Goal: Submit feedback/report problem: Submit feedback/report problem

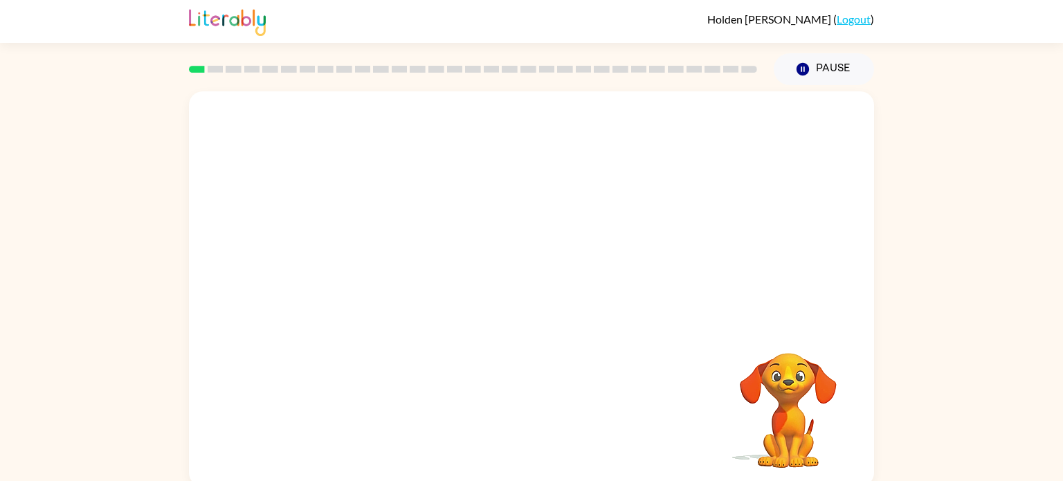
click at [363, 259] on video "Your browser must support playing .mp4 files to use Literably. Please try using…" at bounding box center [531, 207] width 685 height 233
click at [365, 258] on video "Your browser must support playing .mp4 files to use Literably. Please try using…" at bounding box center [531, 207] width 685 height 233
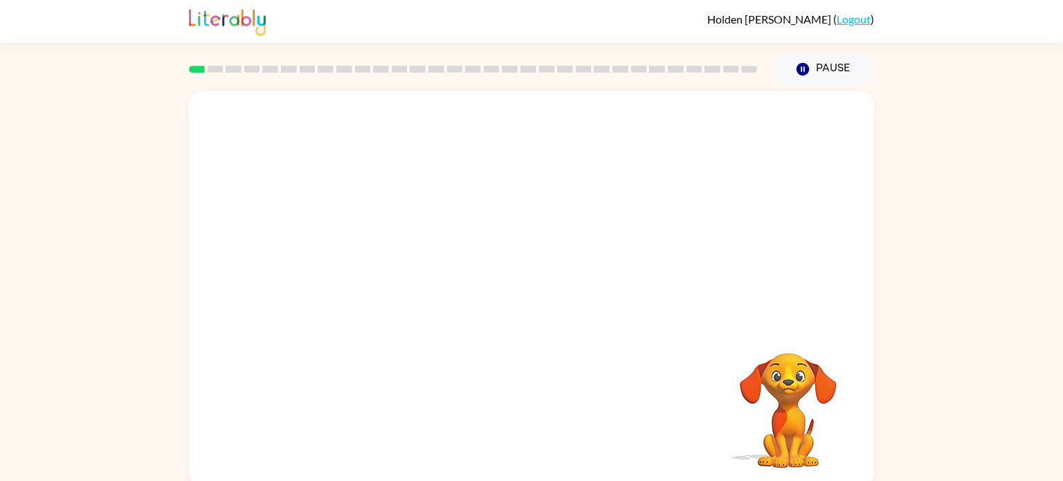
click at [365, 258] on video "Your browser must support playing .mp4 files to use Literably. Please try using…" at bounding box center [531, 207] width 685 height 233
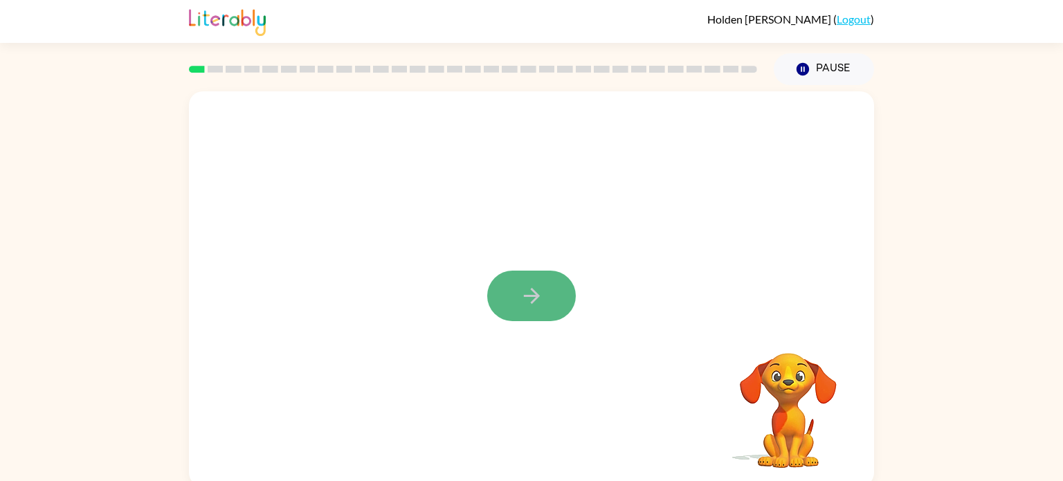
click at [559, 286] on button "button" at bounding box center [531, 296] width 89 height 51
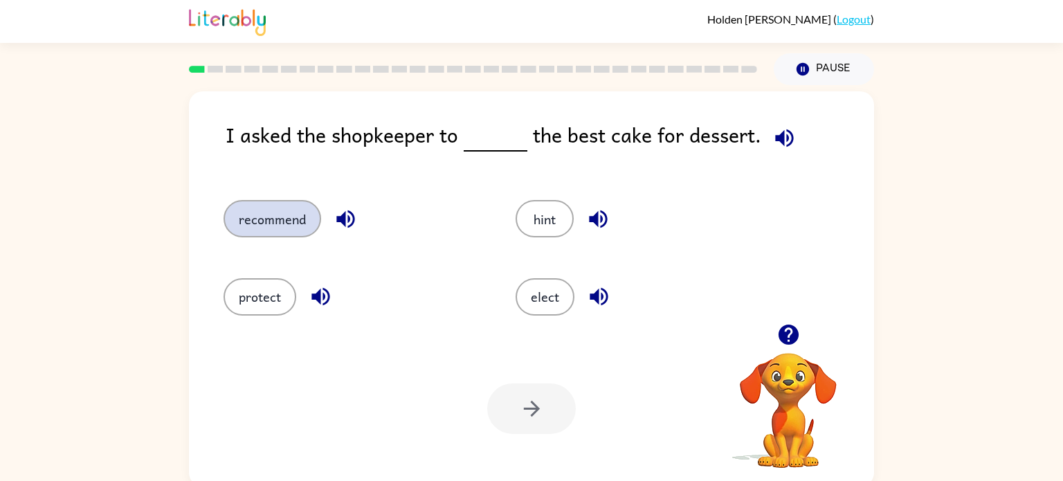
click at [255, 228] on button "recommend" at bounding box center [273, 218] width 98 height 37
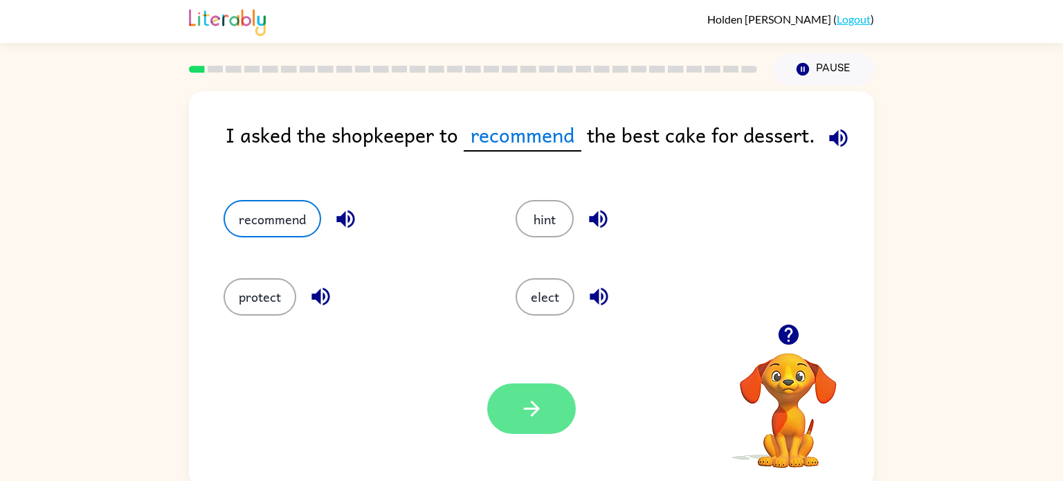
click at [523, 397] on icon "button" at bounding box center [532, 409] width 24 height 24
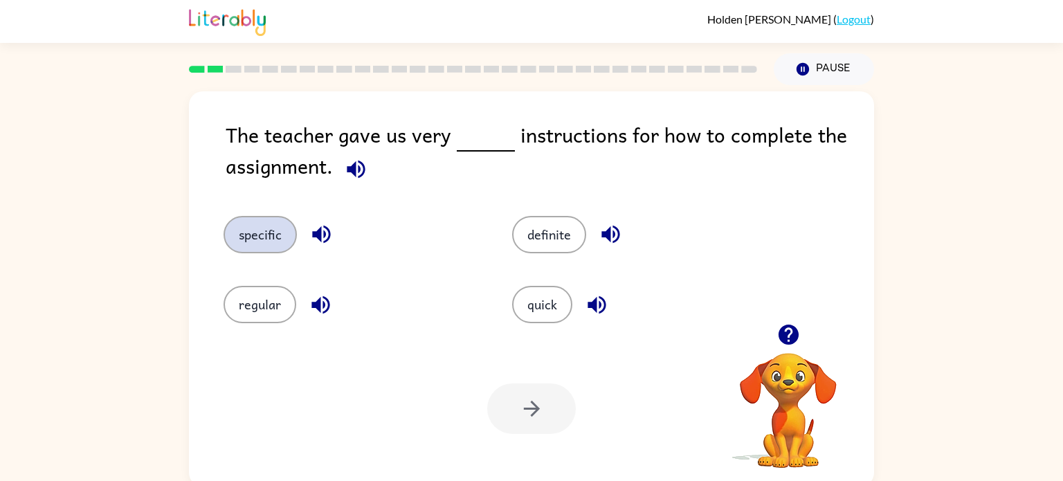
click at [233, 240] on button "specific" at bounding box center [260, 234] width 73 height 37
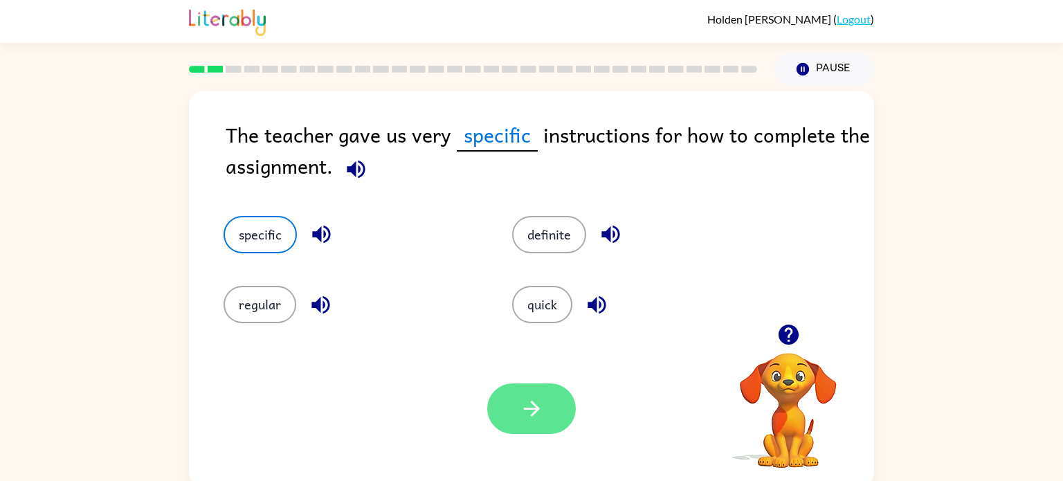
click at [554, 405] on button "button" at bounding box center [531, 408] width 89 height 51
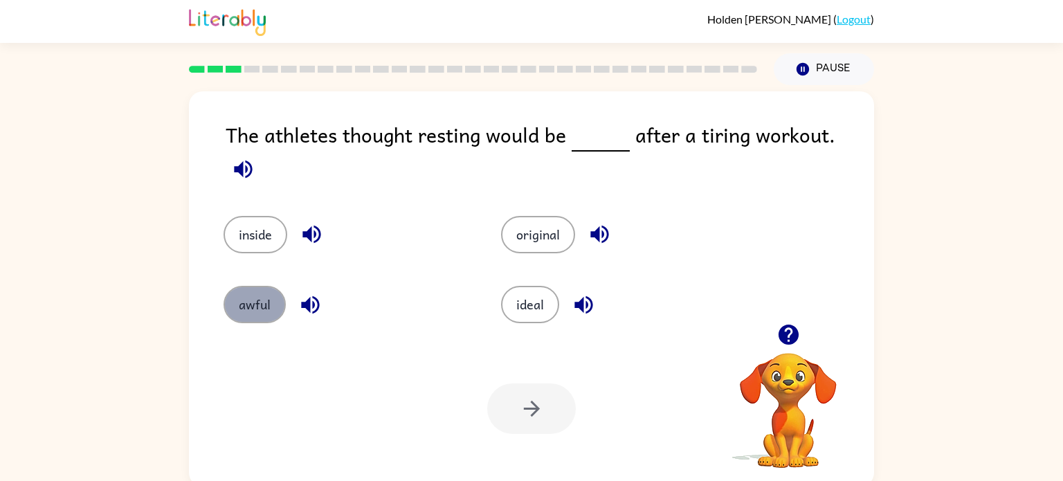
click at [257, 287] on button "awful" at bounding box center [255, 304] width 62 height 37
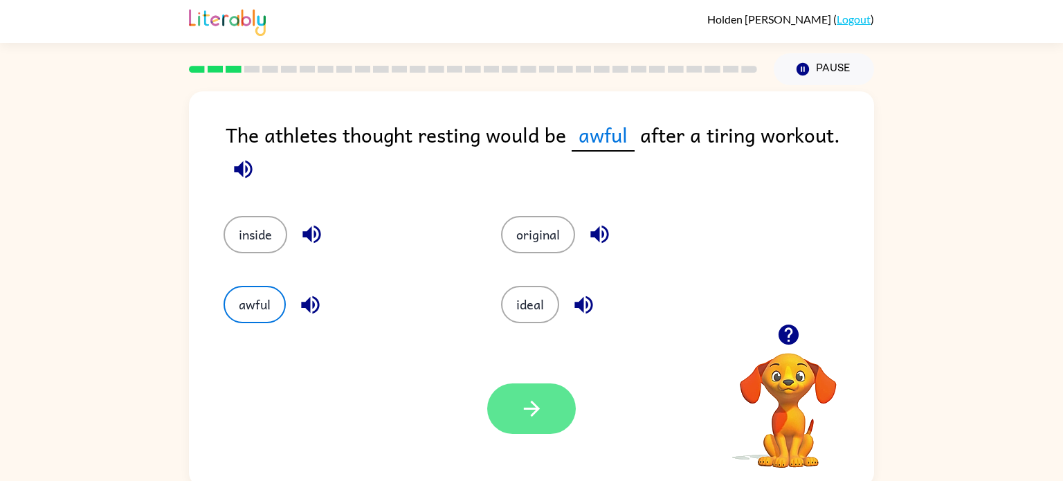
click at [557, 422] on button "button" at bounding box center [531, 408] width 89 height 51
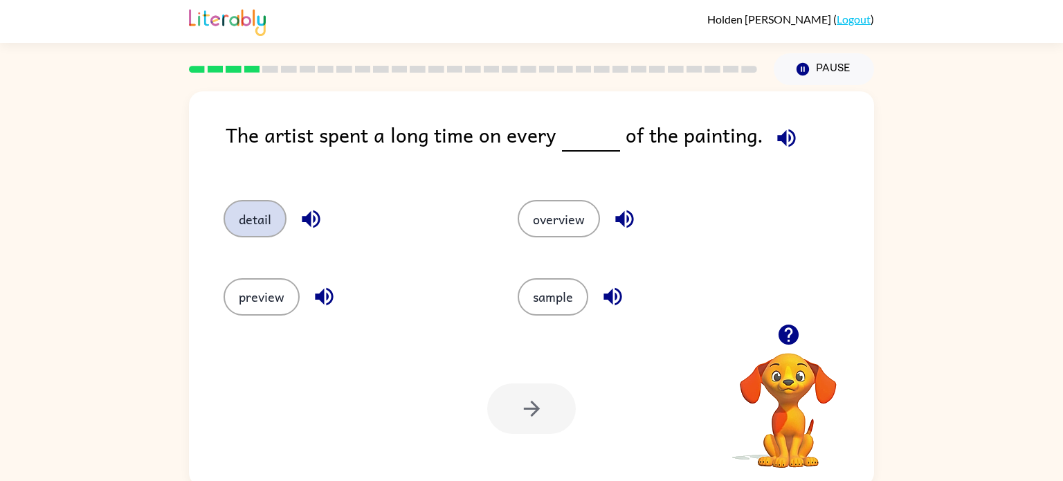
click at [240, 226] on button "detail" at bounding box center [255, 218] width 63 height 37
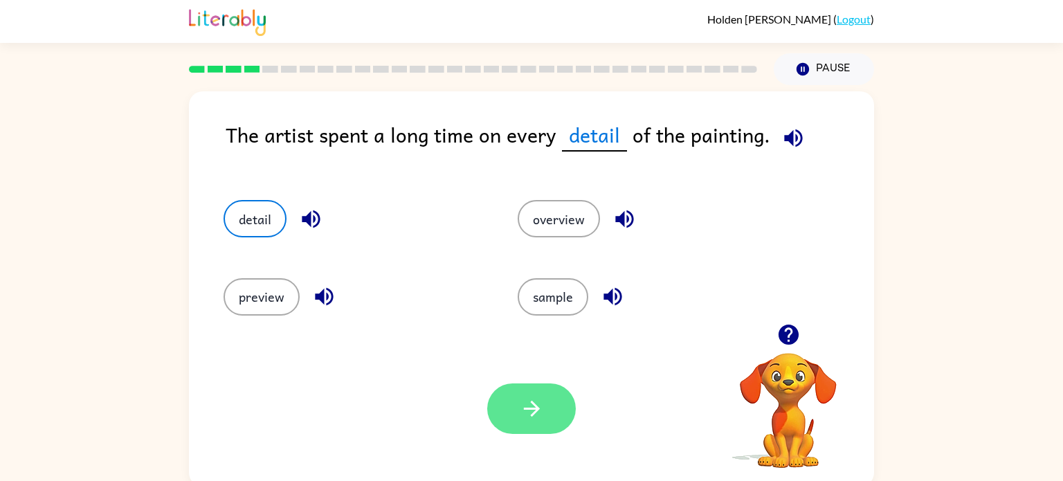
click at [551, 404] on button "button" at bounding box center [531, 408] width 89 height 51
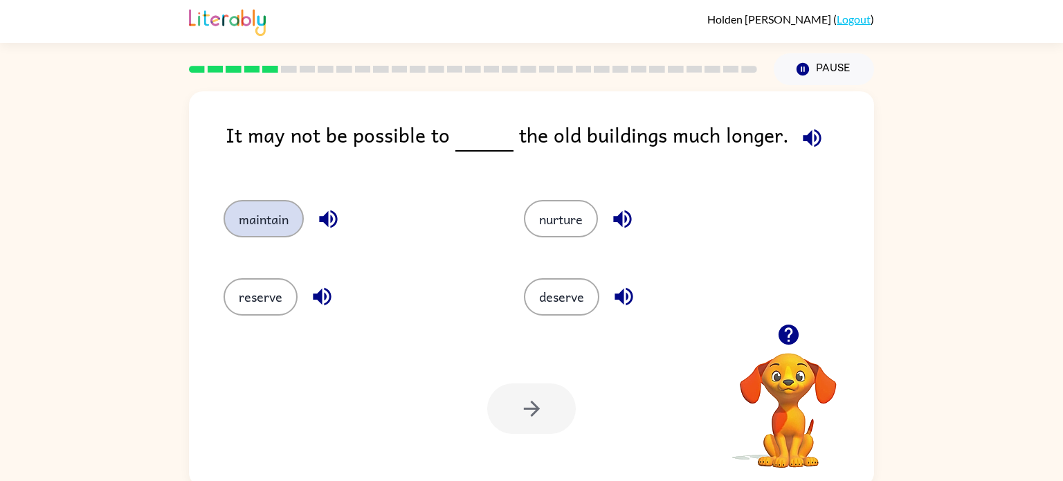
click at [278, 230] on button "maintain" at bounding box center [264, 218] width 80 height 37
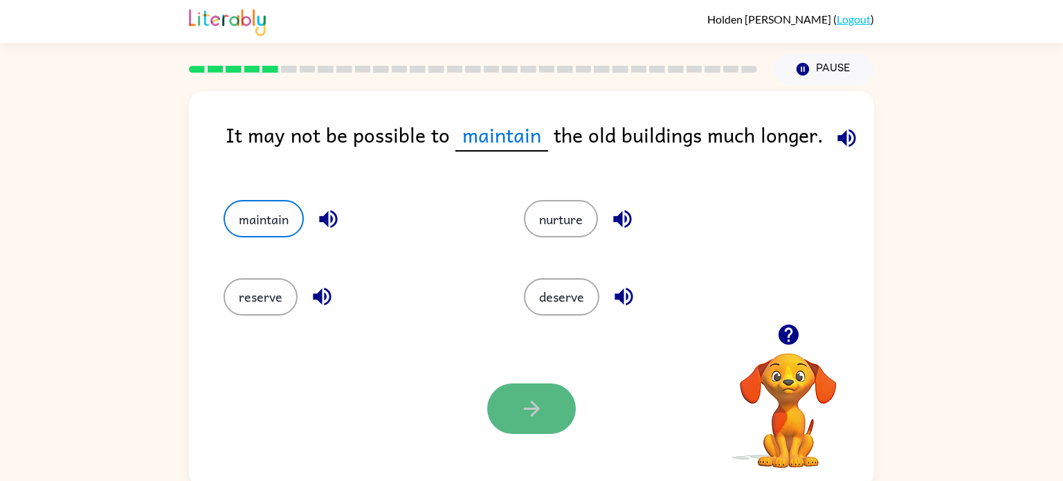
click at [497, 415] on button "button" at bounding box center [531, 408] width 89 height 51
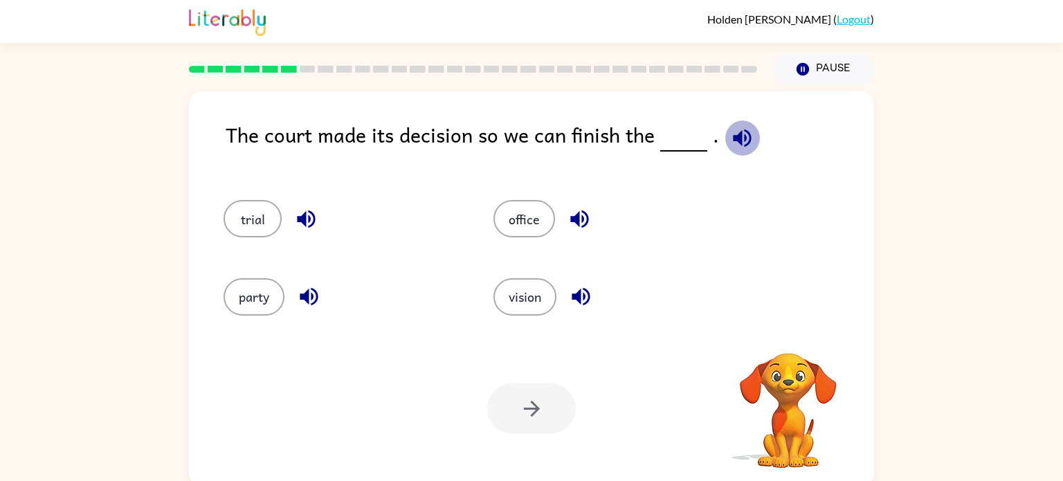
click at [747, 134] on icon "button" at bounding box center [742, 138] width 24 height 24
click at [302, 218] on icon "button" at bounding box center [306, 219] width 18 height 18
click at [244, 219] on button "trial" at bounding box center [253, 218] width 58 height 37
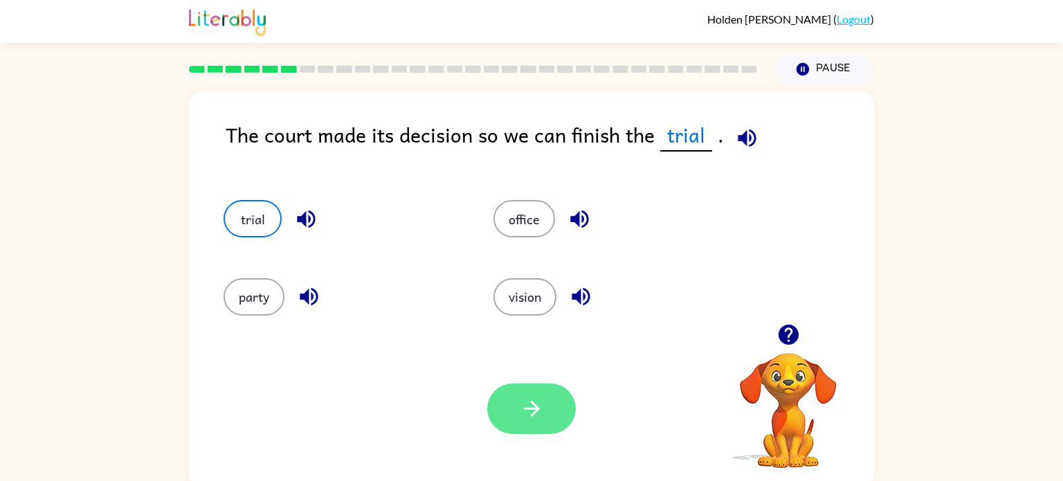
click at [541, 426] on button "button" at bounding box center [531, 408] width 89 height 51
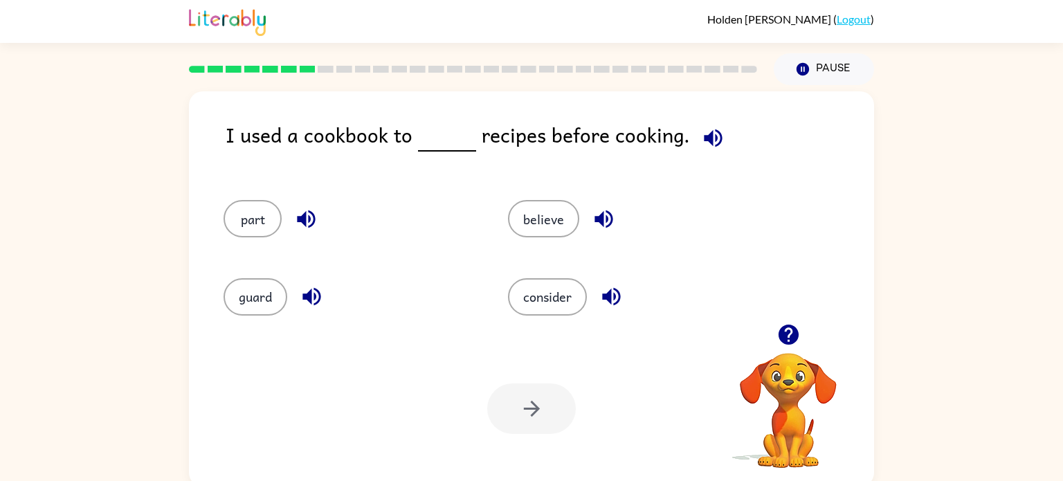
click at [718, 141] on icon "button" at bounding box center [713, 138] width 24 height 24
click at [707, 145] on icon "button" at bounding box center [713, 138] width 24 height 24
click at [707, 147] on icon "button" at bounding box center [713, 138] width 24 height 24
click at [525, 224] on button "believe" at bounding box center [543, 218] width 71 height 37
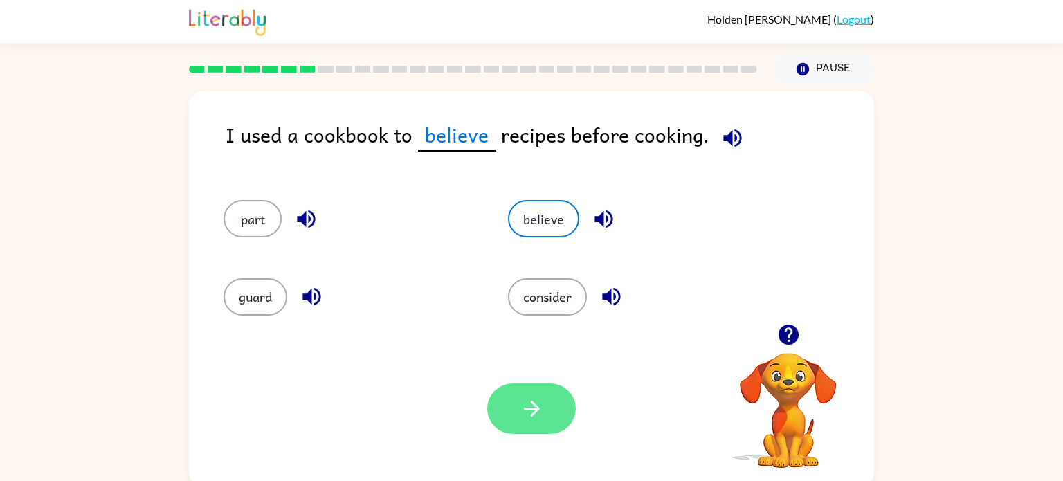
click at [511, 427] on button "button" at bounding box center [531, 408] width 89 height 51
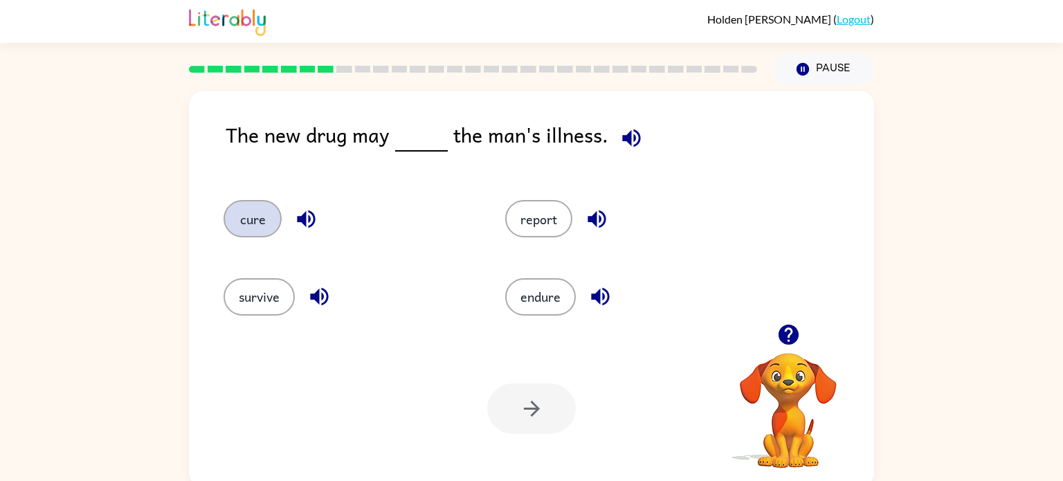
click at [239, 227] on button "cure" at bounding box center [253, 218] width 58 height 37
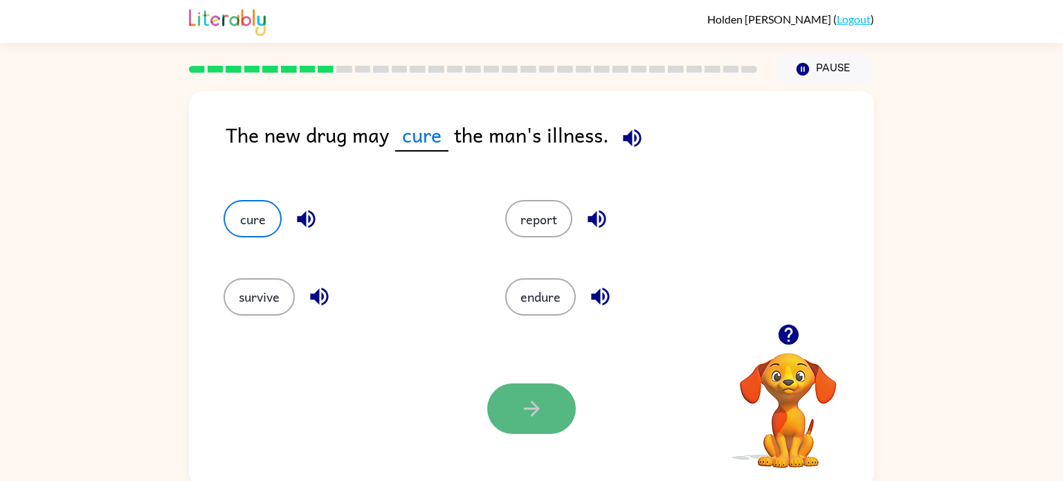
click at [567, 424] on button "button" at bounding box center [531, 408] width 89 height 51
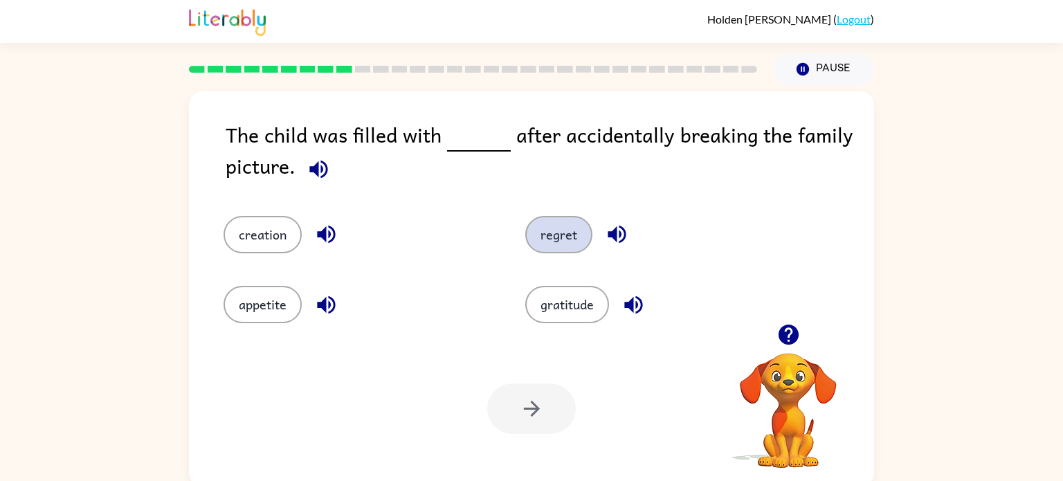
click at [556, 236] on button "regret" at bounding box center [558, 234] width 67 height 37
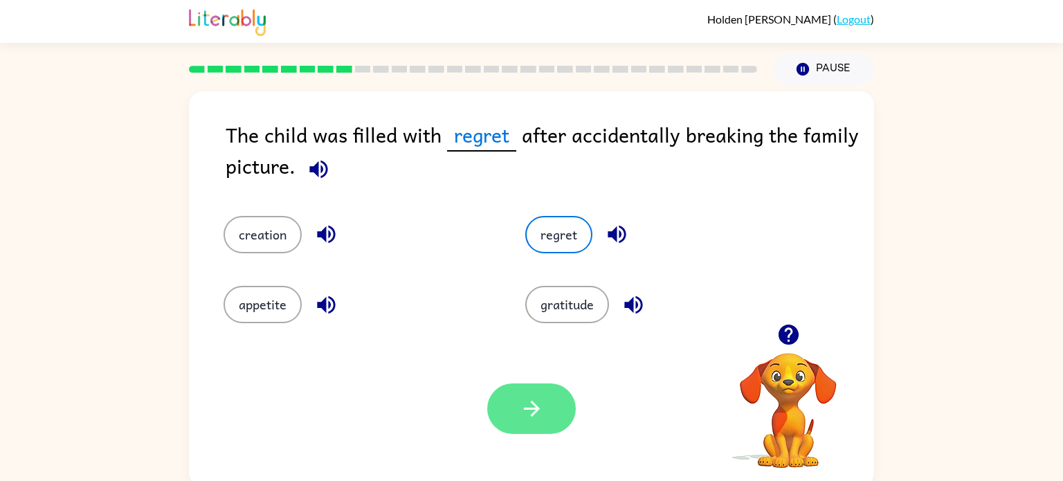
click at [498, 418] on button "button" at bounding box center [531, 408] width 89 height 51
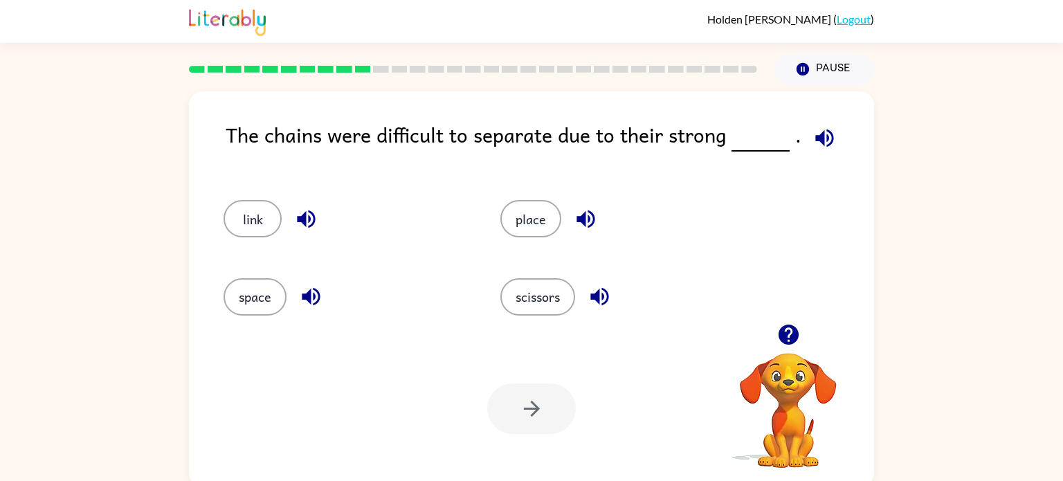
click at [496, 418] on div at bounding box center [531, 408] width 89 height 51
click at [269, 216] on button "link" at bounding box center [253, 218] width 58 height 37
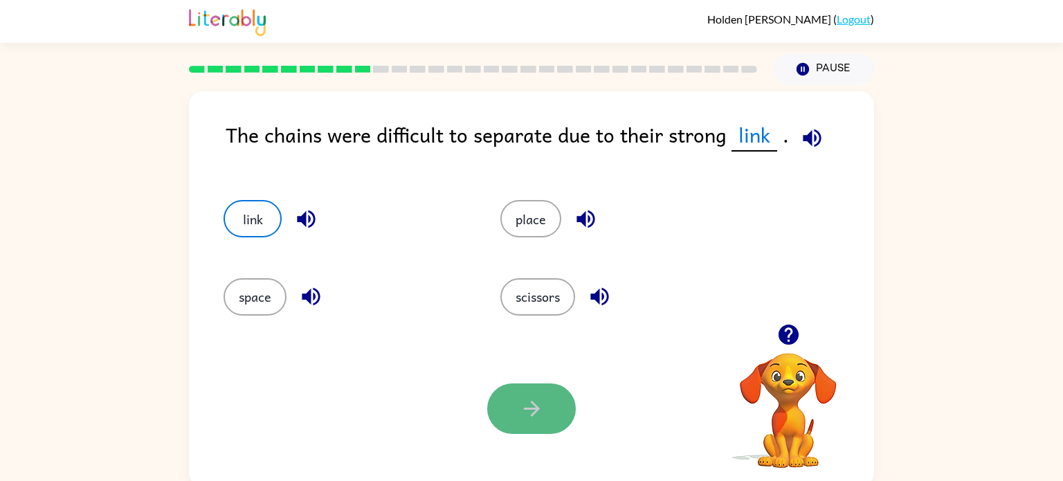
click at [513, 395] on button "button" at bounding box center [531, 408] width 89 height 51
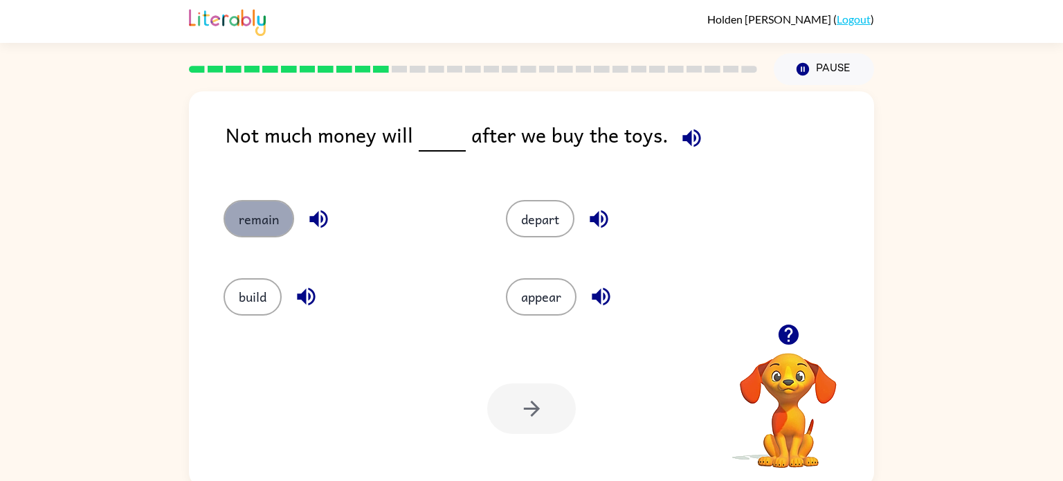
click at [251, 228] on button "remain" at bounding box center [259, 218] width 71 height 37
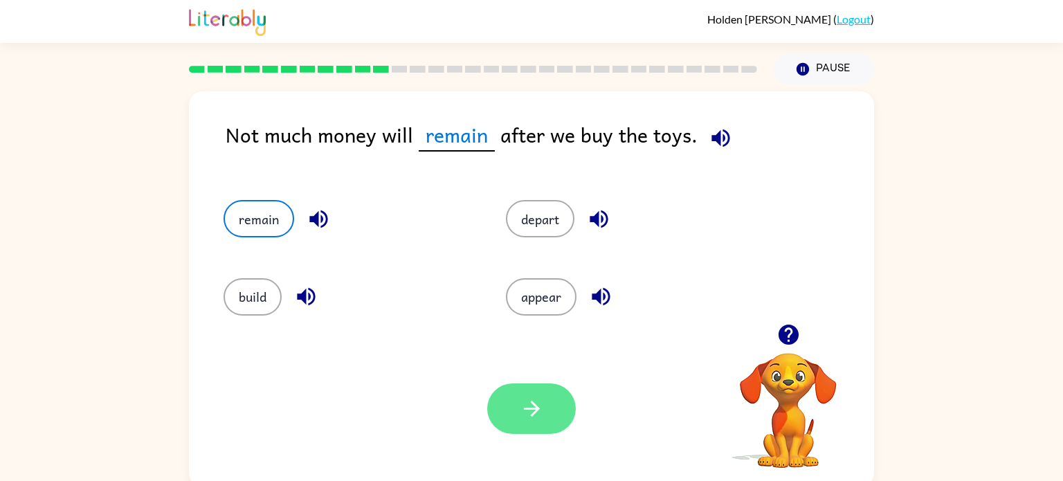
click at [561, 425] on button "button" at bounding box center [531, 408] width 89 height 51
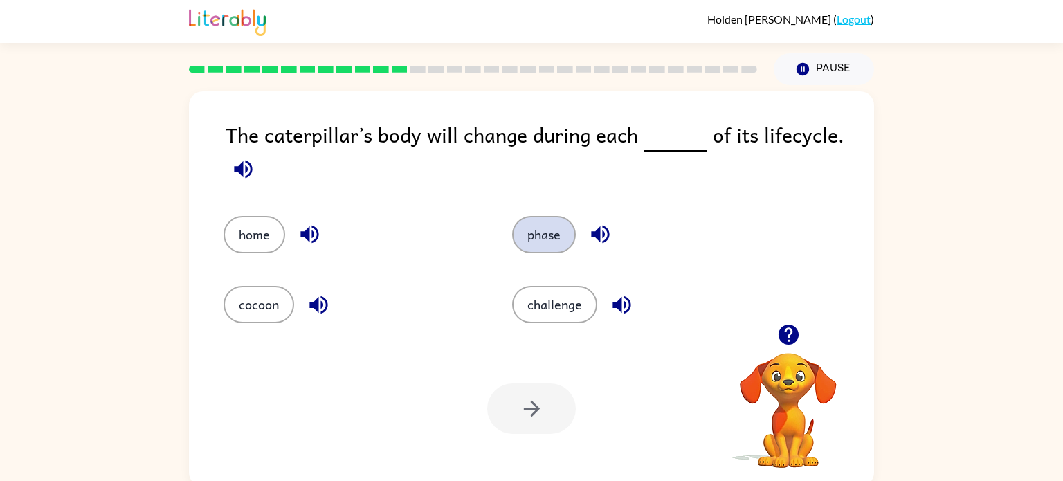
click at [550, 249] on button "phase" at bounding box center [544, 234] width 64 height 37
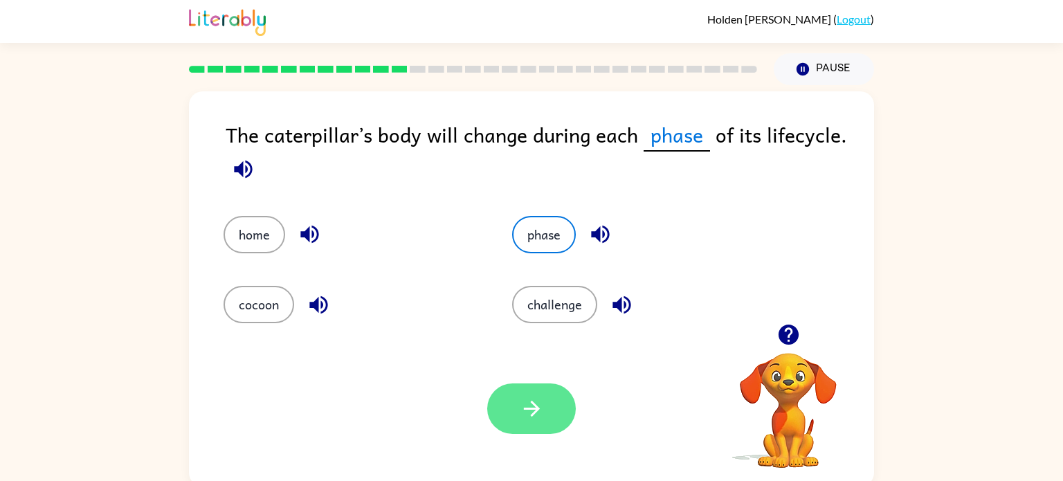
click at [536, 408] on icon "button" at bounding box center [531, 409] width 16 height 16
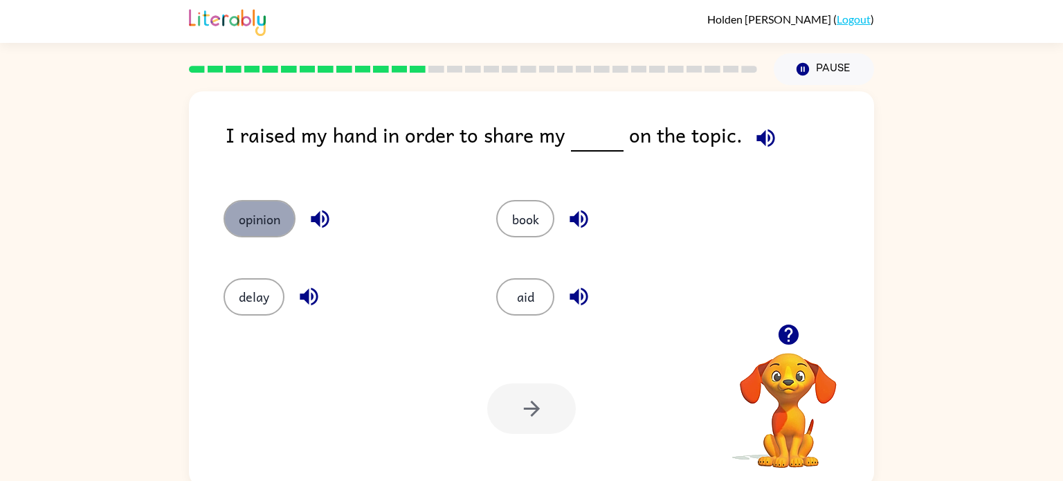
click at [280, 217] on button "opinion" at bounding box center [260, 218] width 72 height 37
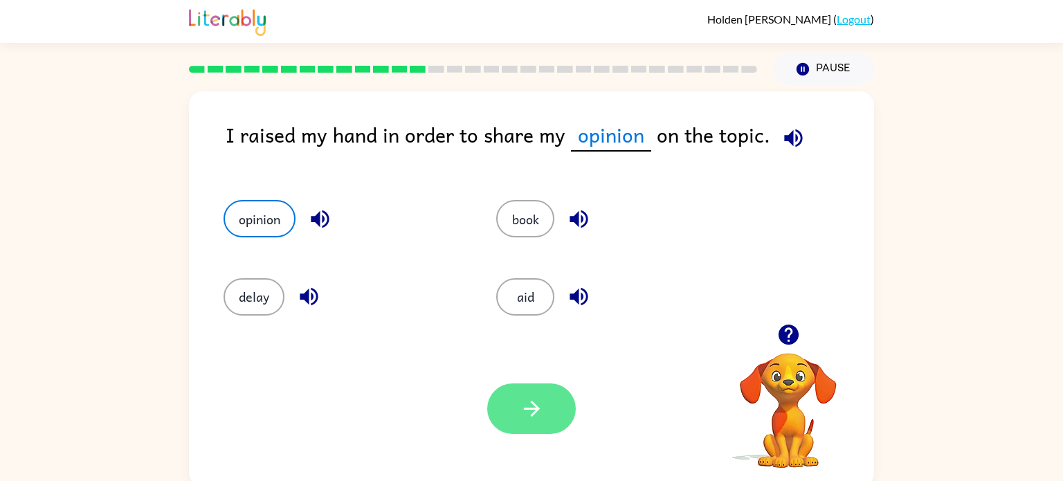
click at [548, 429] on button "button" at bounding box center [531, 408] width 89 height 51
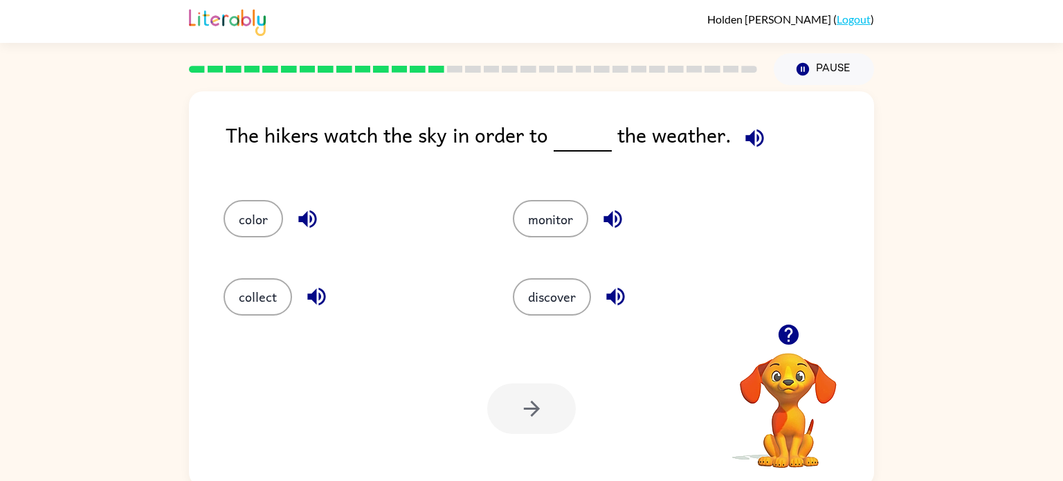
click at [604, 299] on icon "button" at bounding box center [616, 296] width 24 height 24
click at [578, 300] on button "discover" at bounding box center [552, 296] width 78 height 37
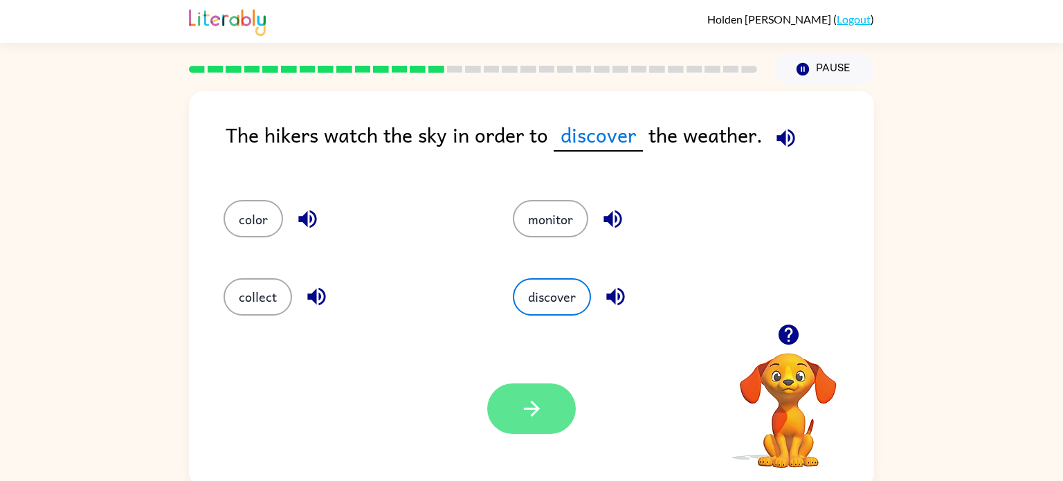
click at [525, 422] on button "button" at bounding box center [531, 408] width 89 height 51
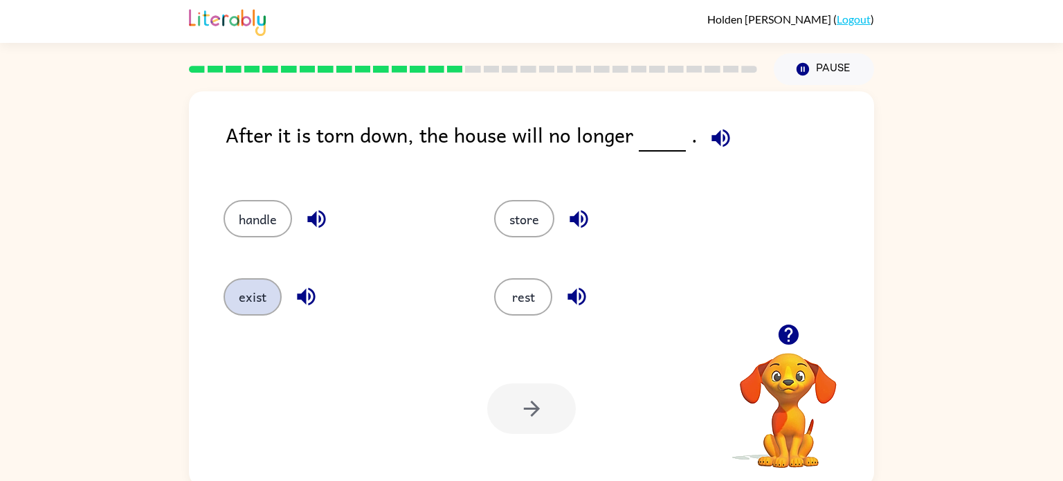
click at [252, 296] on button "exist" at bounding box center [253, 296] width 58 height 37
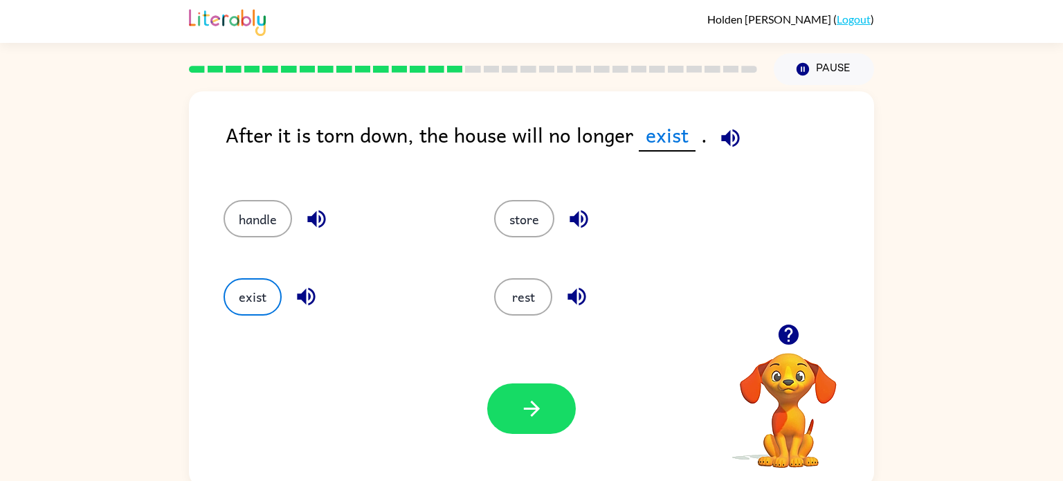
click at [733, 143] on icon "button" at bounding box center [730, 138] width 18 height 18
click at [540, 431] on button "button" at bounding box center [531, 408] width 89 height 51
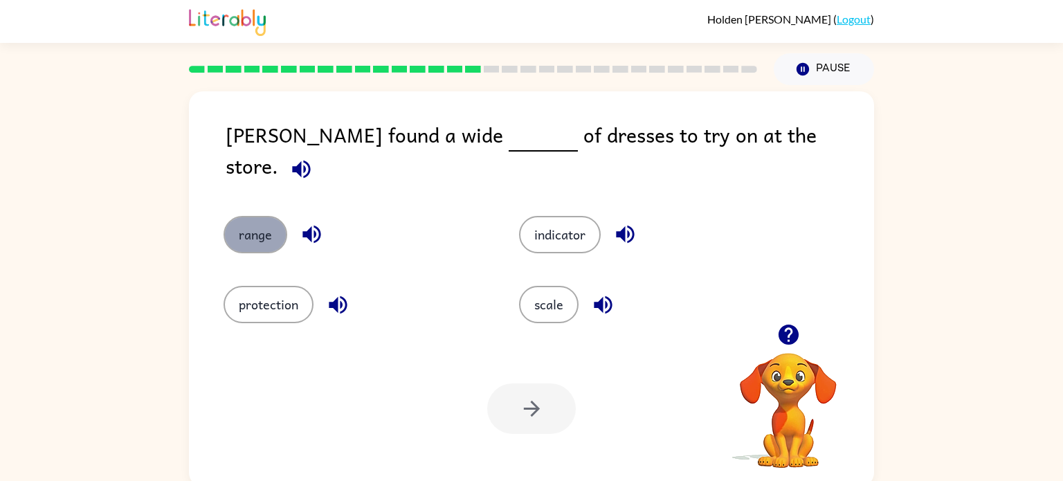
click at [238, 226] on button "range" at bounding box center [256, 234] width 64 height 37
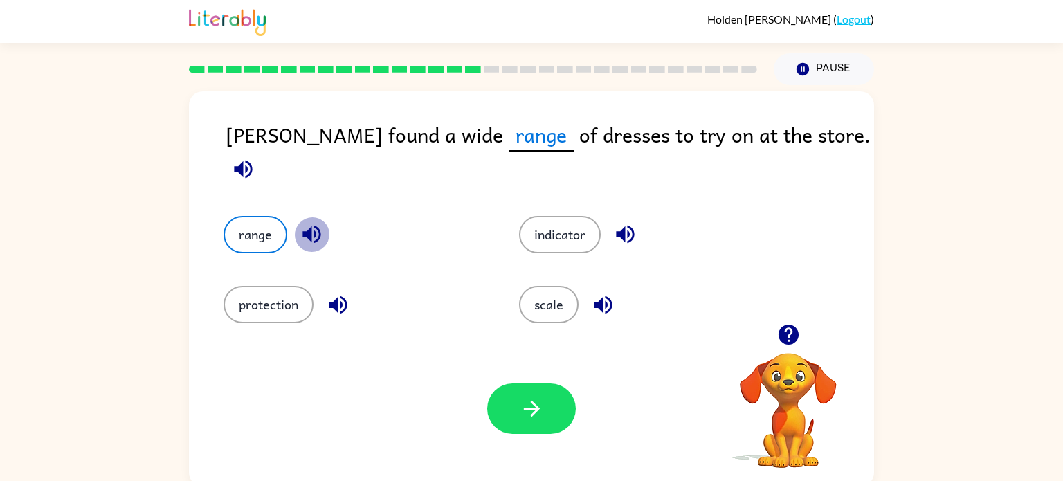
click at [315, 226] on icon "button" at bounding box center [311, 235] width 18 height 18
click at [335, 293] on icon "button" at bounding box center [338, 305] width 24 height 24
click at [599, 310] on button "button" at bounding box center [603, 304] width 35 height 35
click at [631, 222] on icon "button" at bounding box center [625, 234] width 24 height 24
click at [622, 226] on icon "button" at bounding box center [625, 235] width 18 height 18
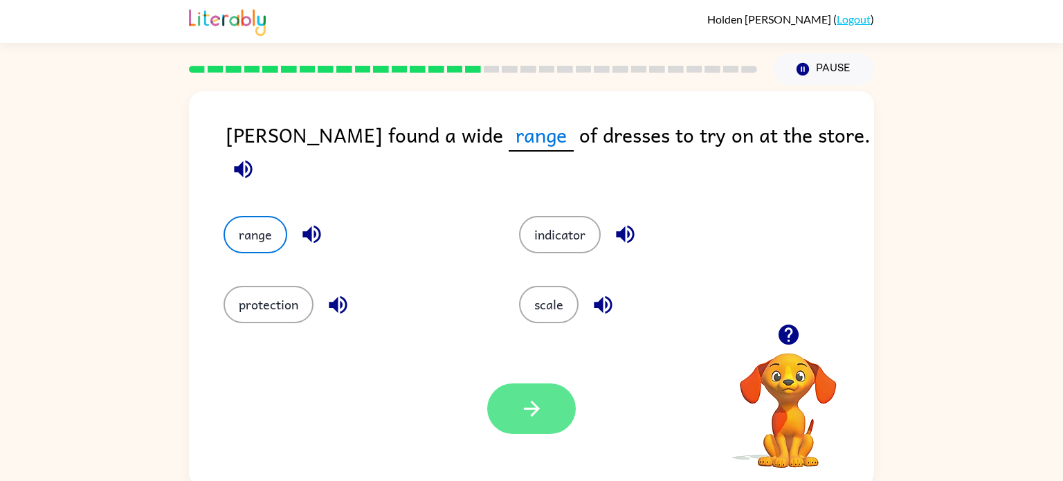
click at [515, 418] on button "button" at bounding box center [531, 408] width 89 height 51
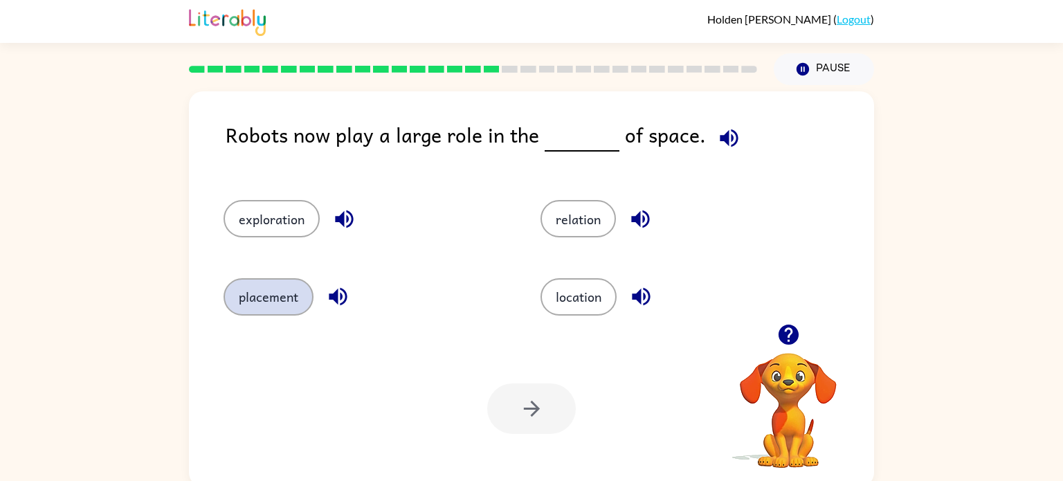
click at [288, 302] on button "placement" at bounding box center [269, 296] width 90 height 37
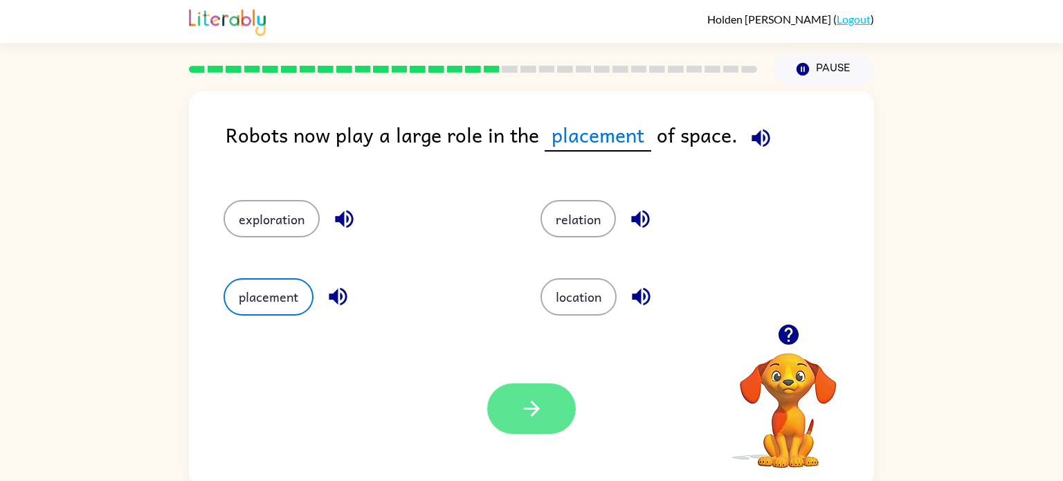
click at [545, 410] on button "button" at bounding box center [531, 408] width 89 height 51
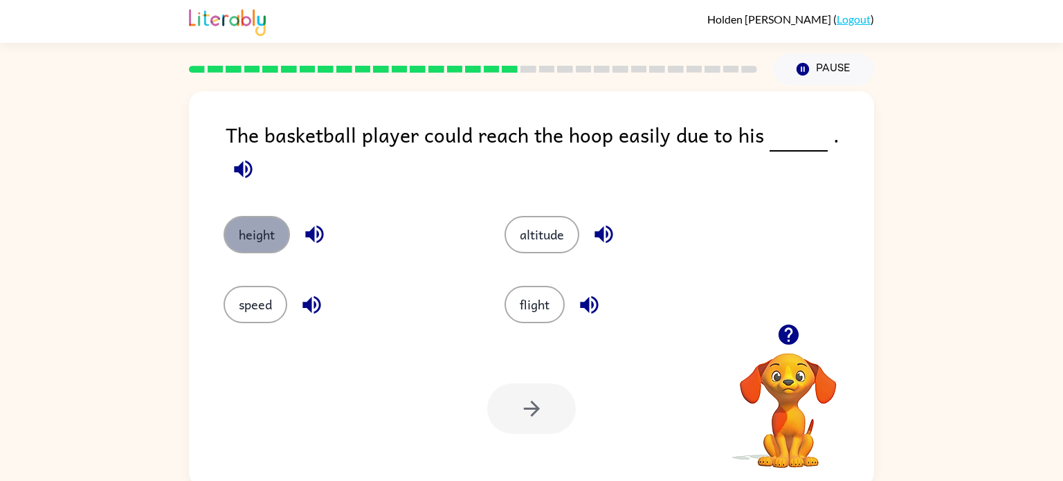
click at [284, 223] on button "height" at bounding box center [257, 234] width 66 height 37
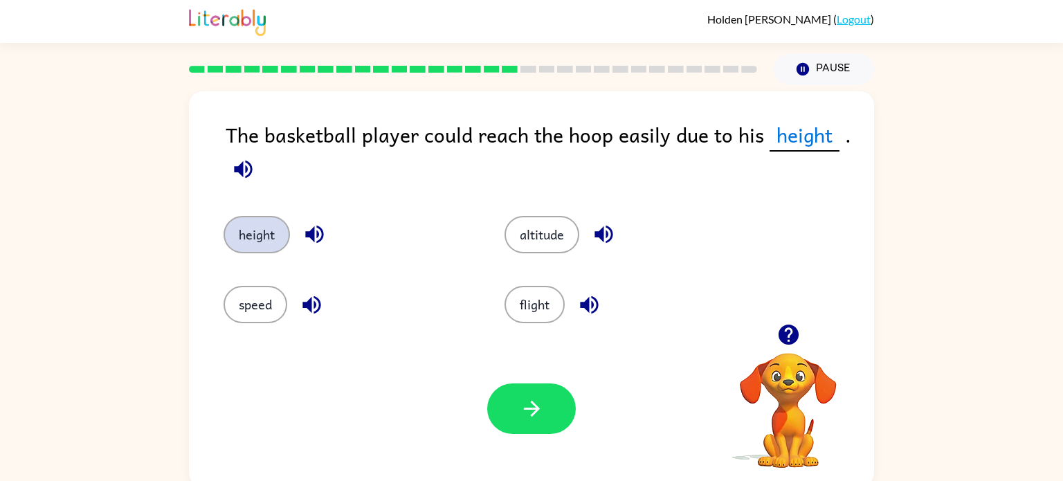
click at [533, 424] on button "button" at bounding box center [531, 408] width 89 height 51
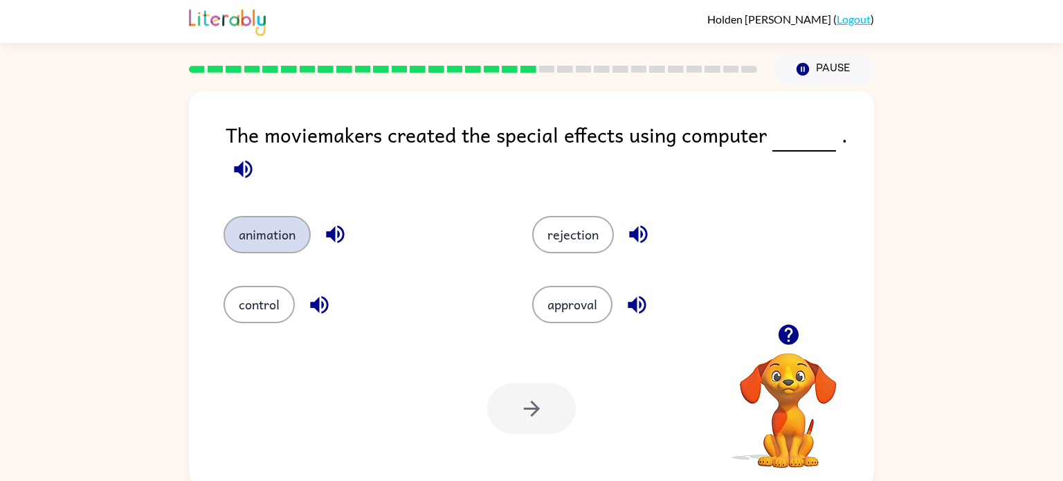
click at [264, 245] on button "animation" at bounding box center [267, 234] width 87 height 37
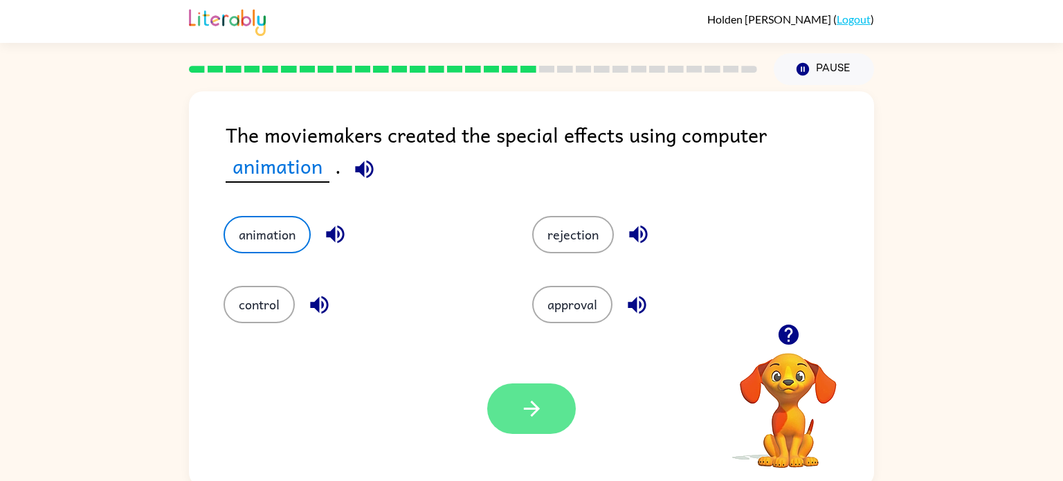
click at [559, 431] on button "button" at bounding box center [531, 408] width 89 height 51
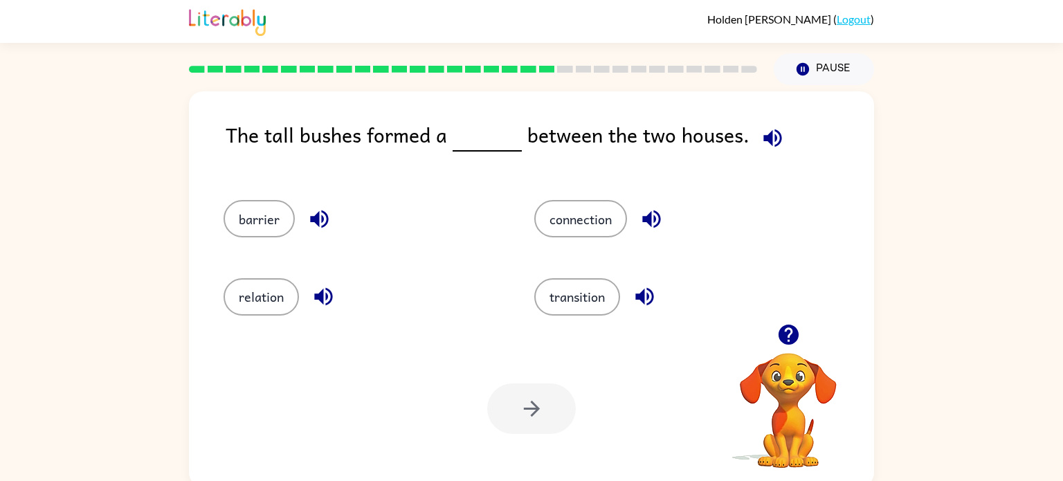
click at [308, 220] on icon "button" at bounding box center [319, 219] width 24 height 24
click at [270, 208] on button "barrier" at bounding box center [259, 218] width 71 height 37
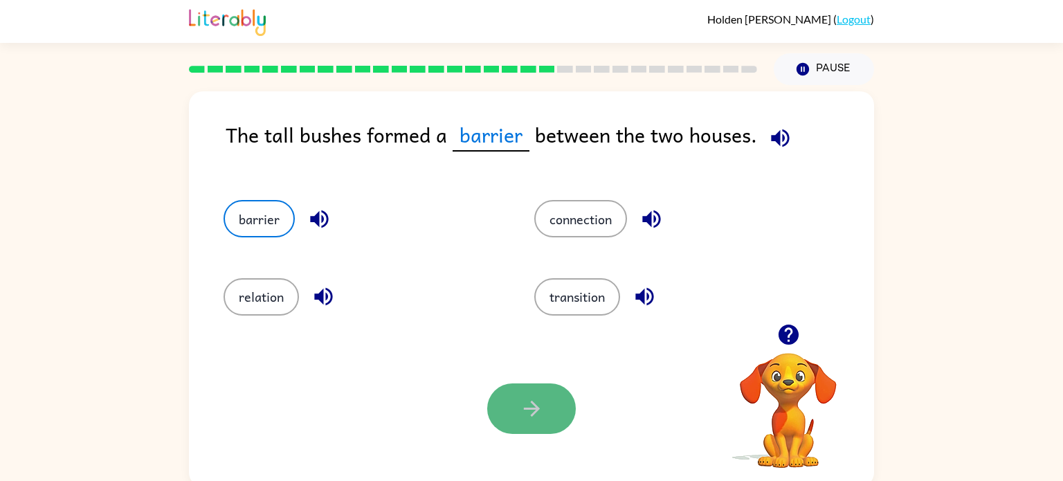
click at [541, 428] on button "button" at bounding box center [531, 408] width 89 height 51
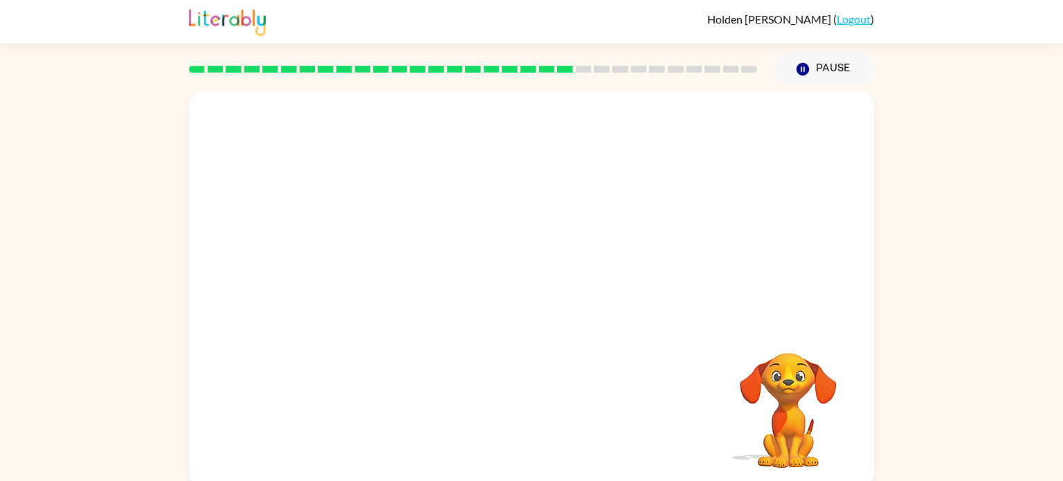
click at [408, 285] on video "Your browser must support playing .mp4 files to use Literably. Please try using…" at bounding box center [531, 207] width 685 height 233
click at [408, 281] on video "Your browser must support playing .mp4 files to use Literably. Please try using…" at bounding box center [531, 207] width 685 height 233
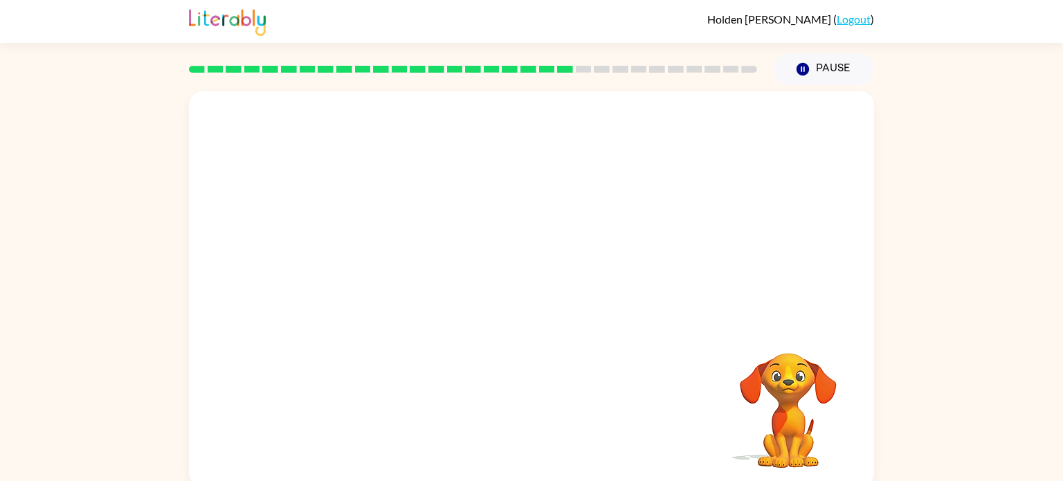
click at [408, 281] on video "Your browser must support playing .mp4 files to use Literably. Please try using…" at bounding box center [531, 207] width 685 height 233
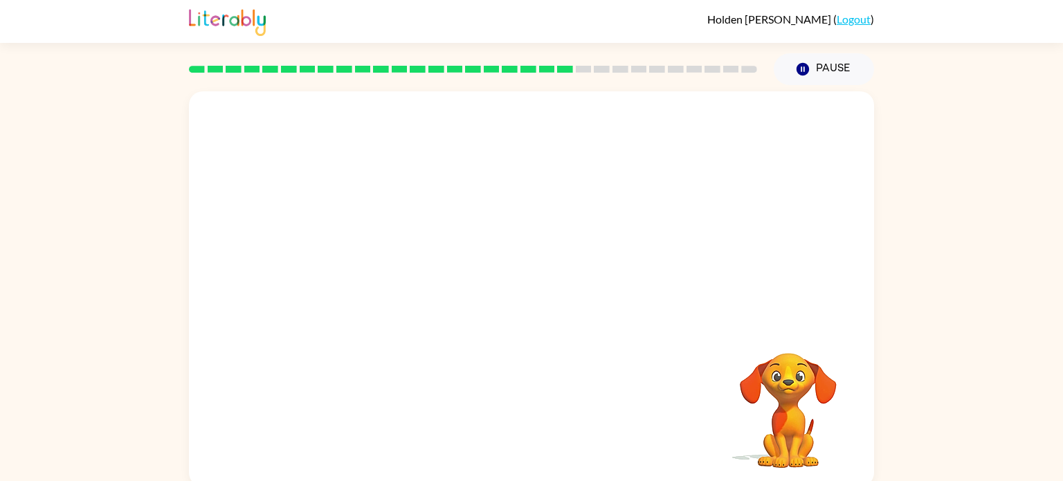
click at [408, 281] on video "Your browser must support playing .mp4 files to use Literably. Please try using…" at bounding box center [531, 207] width 685 height 233
click at [752, 246] on video "Your browser must support playing .mp4 files to use Literably. Please try using…" at bounding box center [531, 207] width 685 height 233
click at [552, 299] on button "button" at bounding box center [531, 296] width 89 height 51
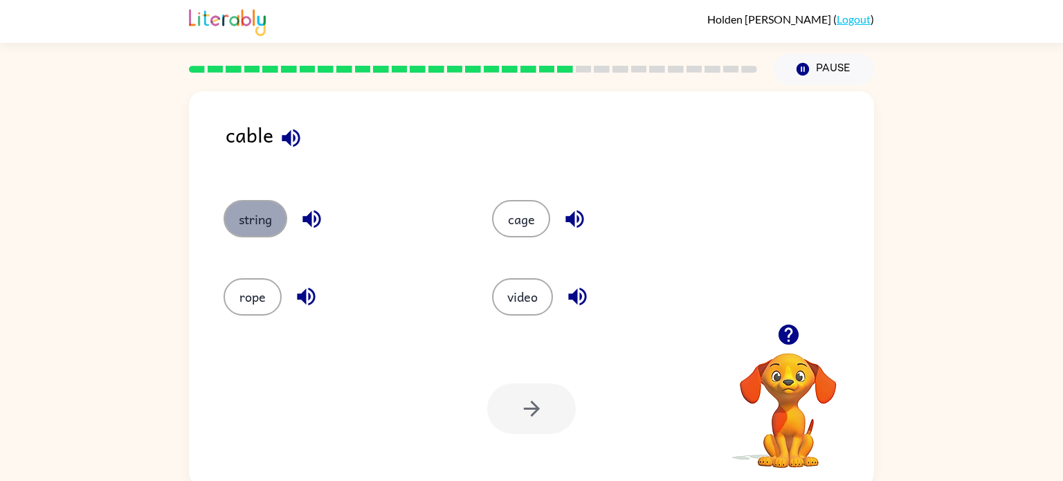
click at [266, 216] on button "string" at bounding box center [256, 218] width 64 height 37
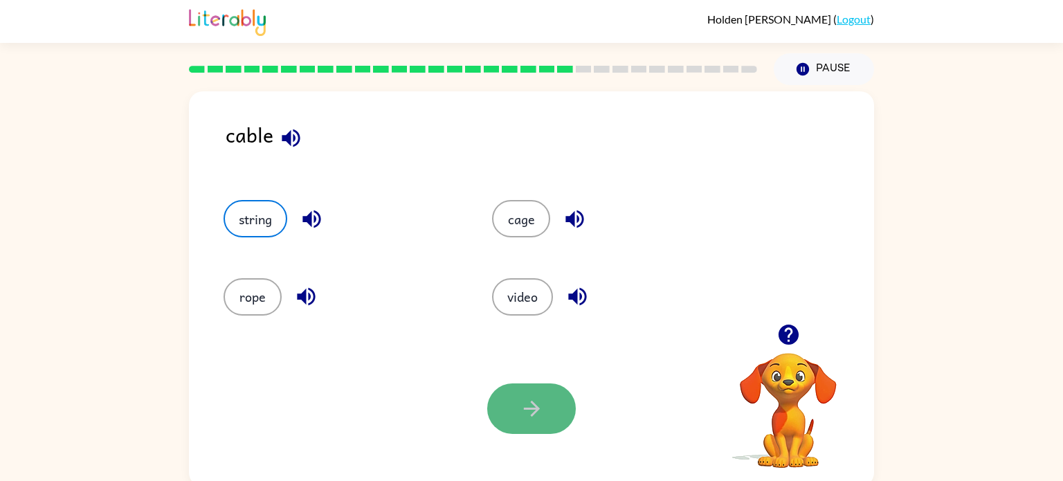
click at [554, 414] on button "button" at bounding box center [531, 408] width 89 height 51
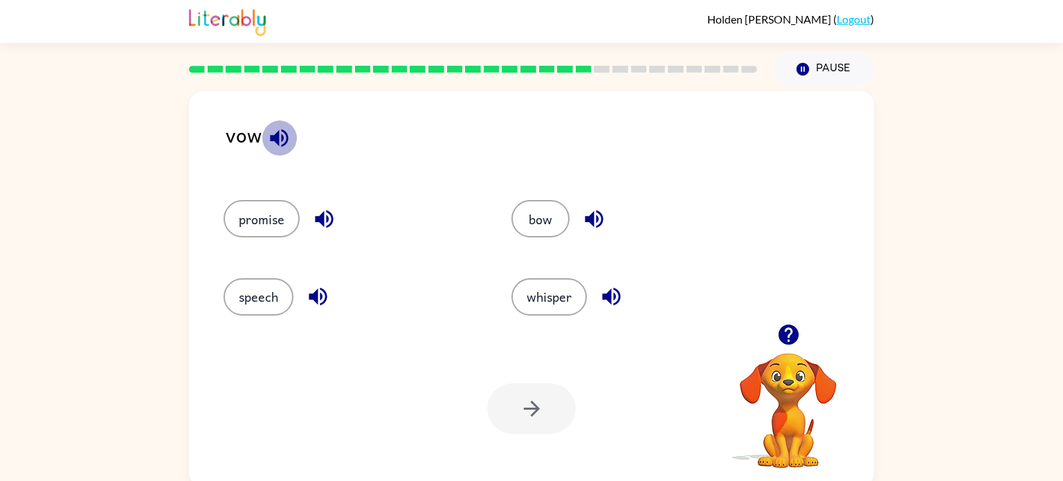
click at [282, 154] on button "button" at bounding box center [279, 137] width 35 height 35
click at [248, 310] on button "speech" at bounding box center [259, 296] width 70 height 37
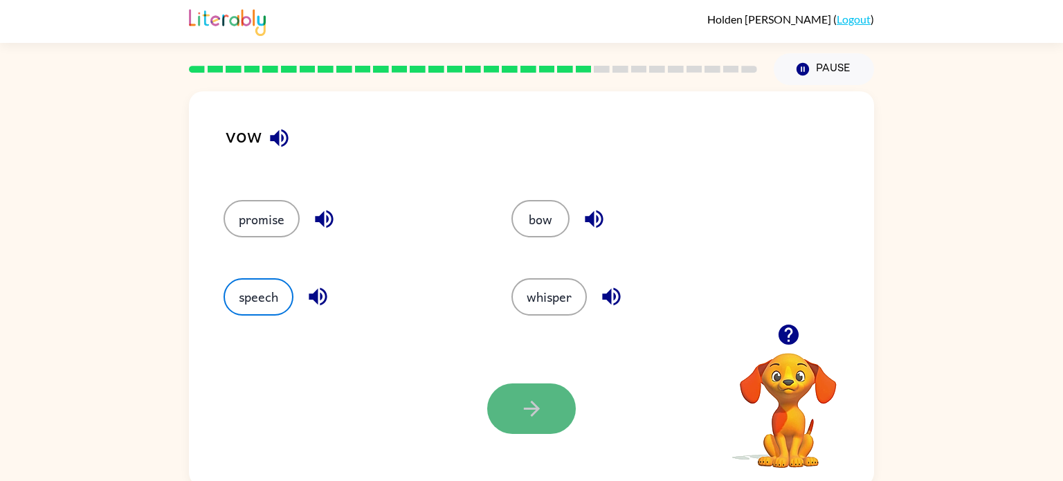
click at [523, 408] on icon "button" at bounding box center [532, 409] width 24 height 24
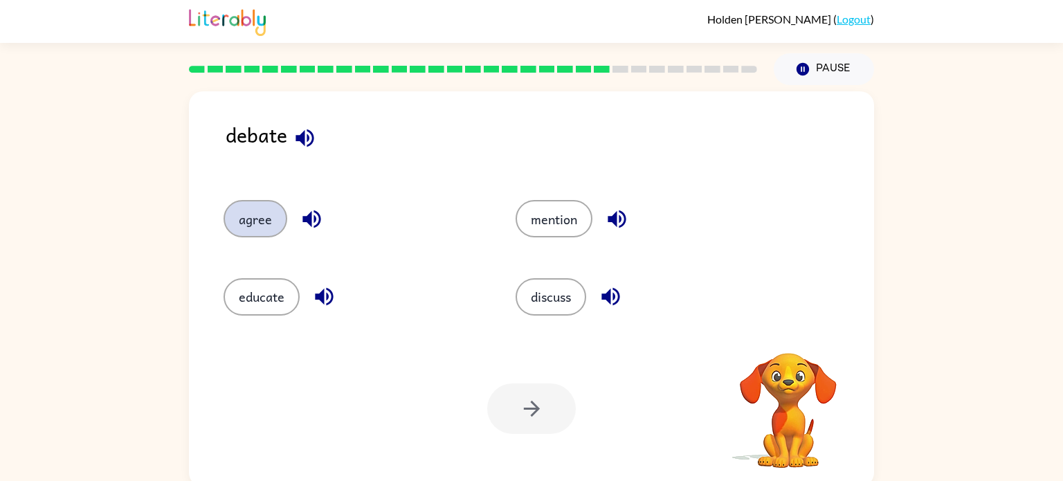
click at [226, 228] on button "agree" at bounding box center [256, 218] width 64 height 37
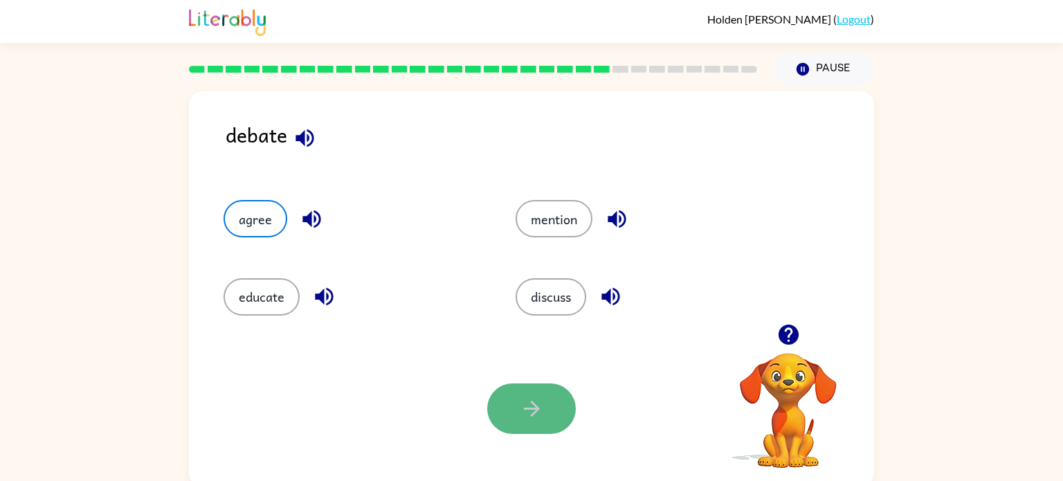
click at [535, 395] on button "button" at bounding box center [531, 408] width 89 height 51
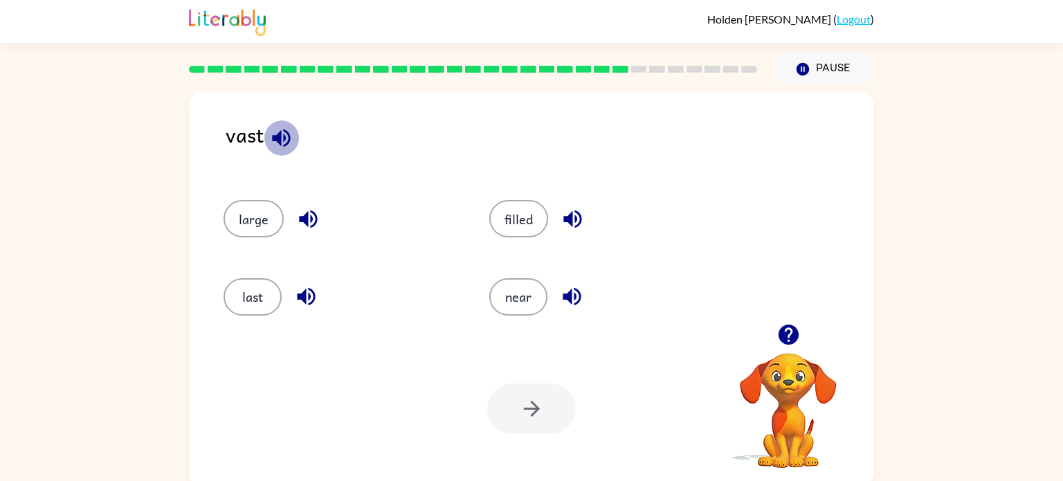
click at [287, 139] on icon "button" at bounding box center [281, 138] width 24 height 24
click at [528, 288] on button "near" at bounding box center [518, 296] width 58 height 37
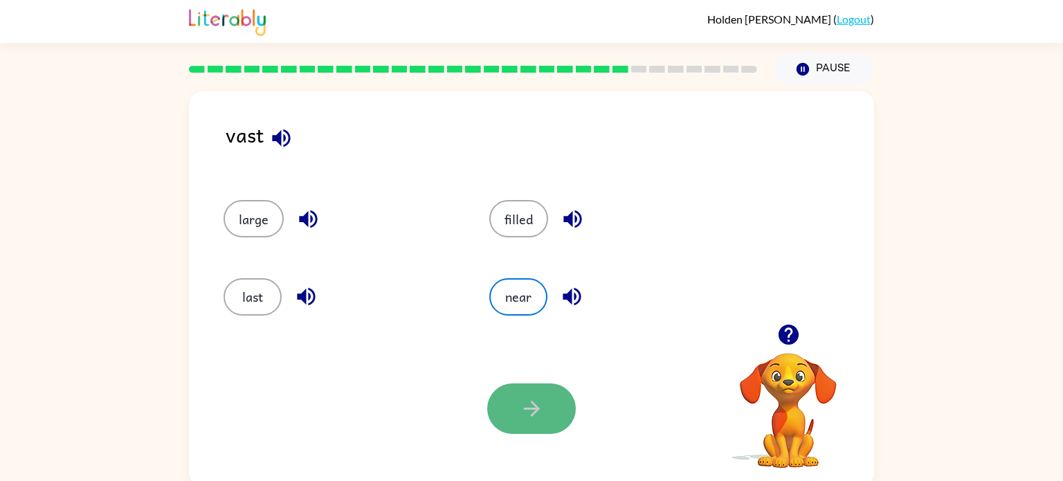
click at [545, 388] on button "button" at bounding box center [531, 408] width 89 height 51
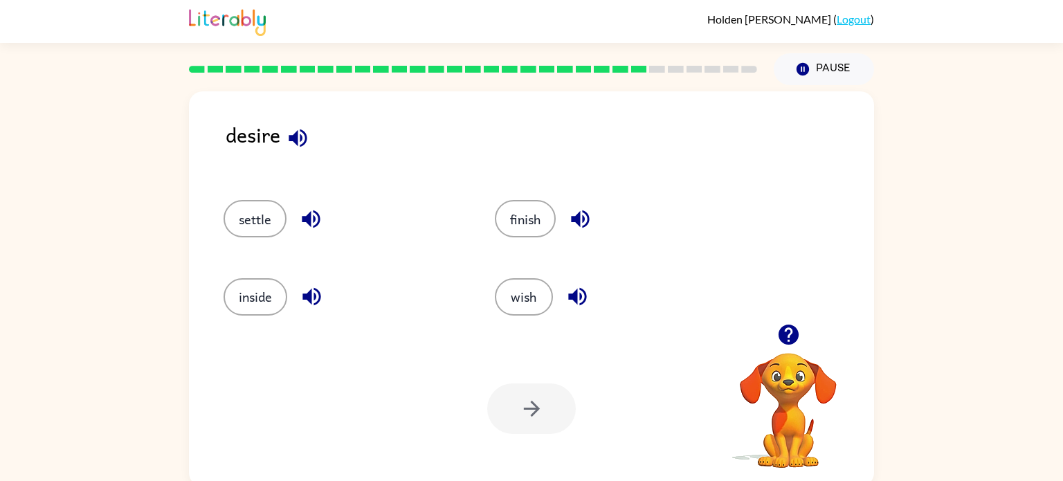
click at [567, 298] on icon "button" at bounding box center [577, 296] width 24 height 24
click at [532, 302] on button "wish" at bounding box center [524, 296] width 58 height 37
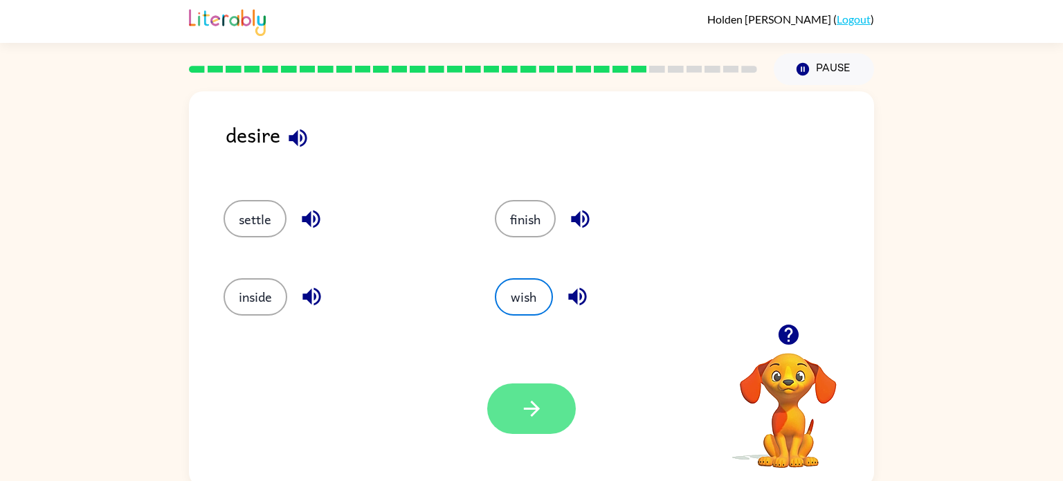
click at [534, 411] on icon "button" at bounding box center [532, 409] width 24 height 24
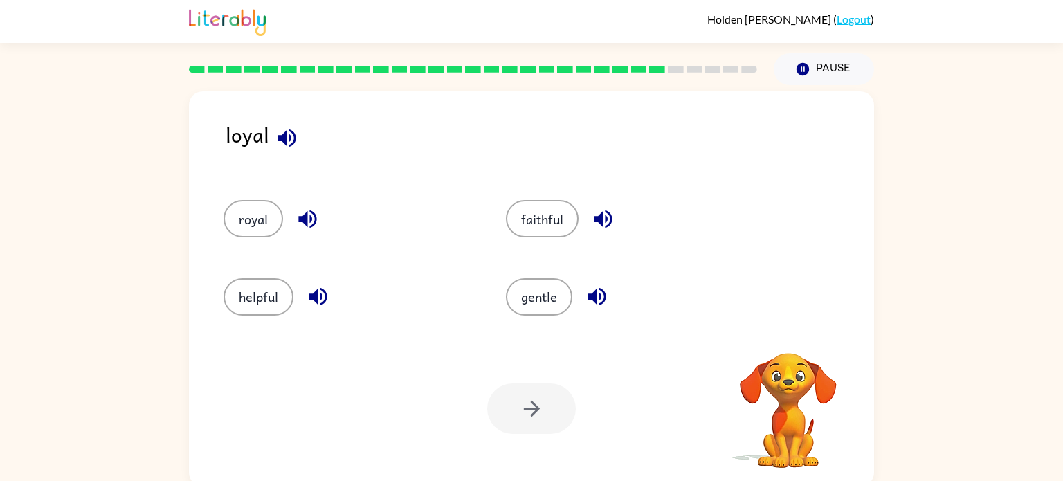
click at [302, 209] on icon "button" at bounding box center [308, 219] width 24 height 24
click at [269, 210] on button "royal" at bounding box center [254, 218] width 60 height 37
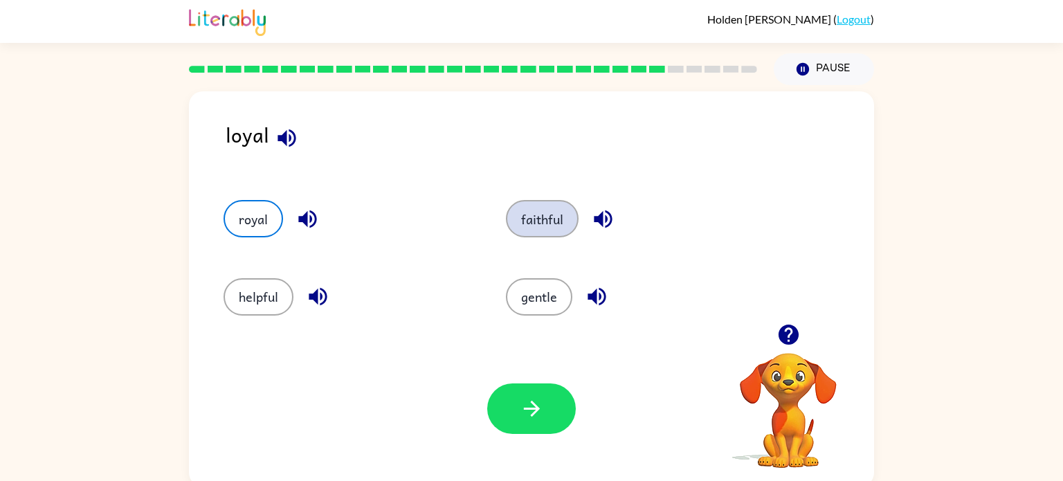
click at [541, 221] on button "faithful" at bounding box center [542, 218] width 73 height 37
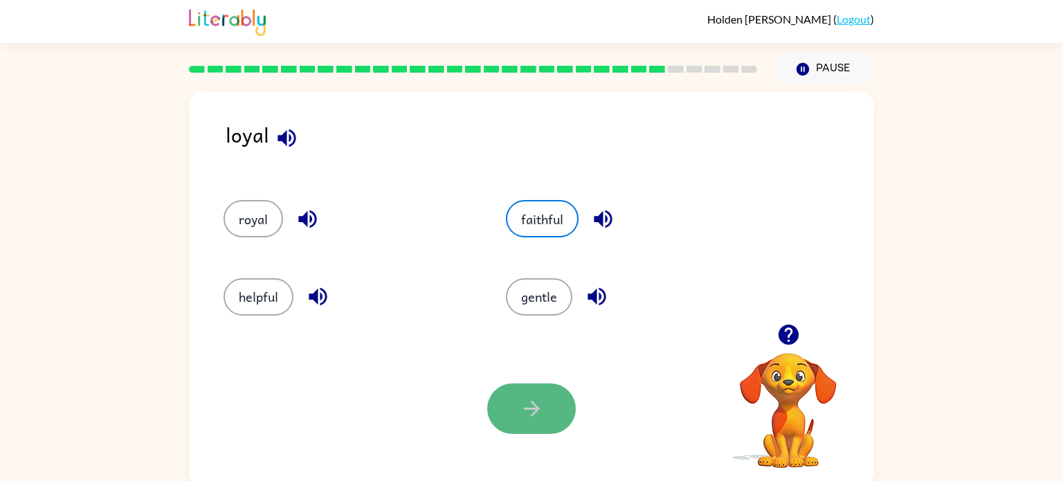
click at [535, 395] on button "button" at bounding box center [531, 408] width 89 height 51
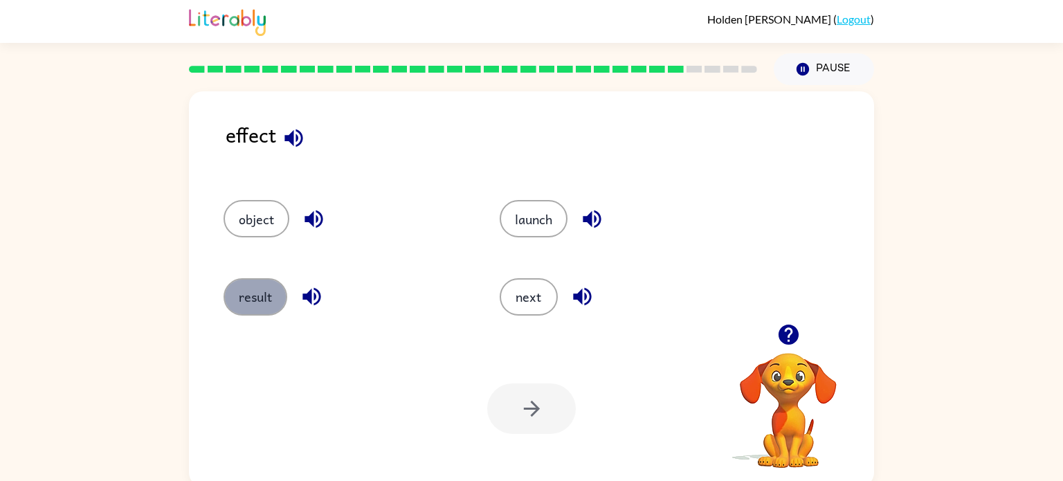
click at [268, 314] on button "result" at bounding box center [256, 296] width 64 height 37
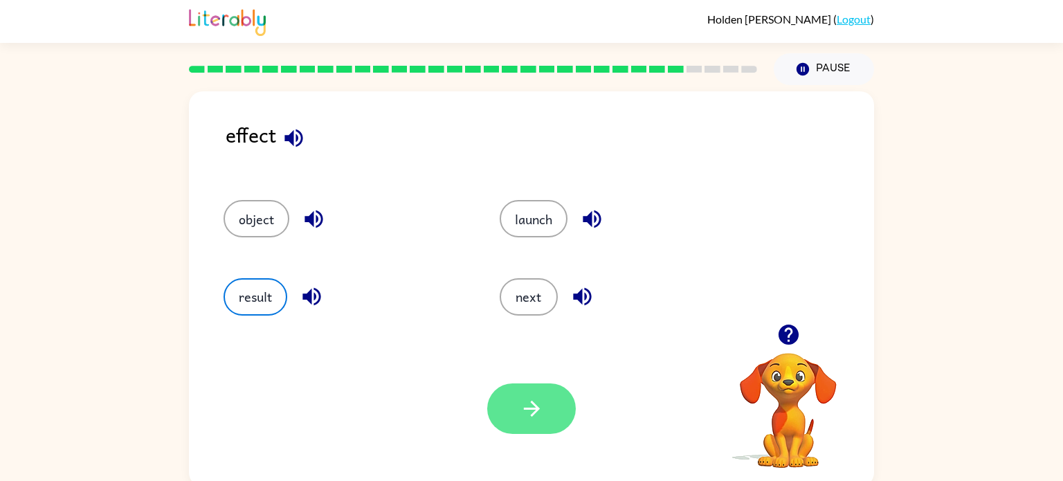
click at [543, 432] on button "button" at bounding box center [531, 408] width 89 height 51
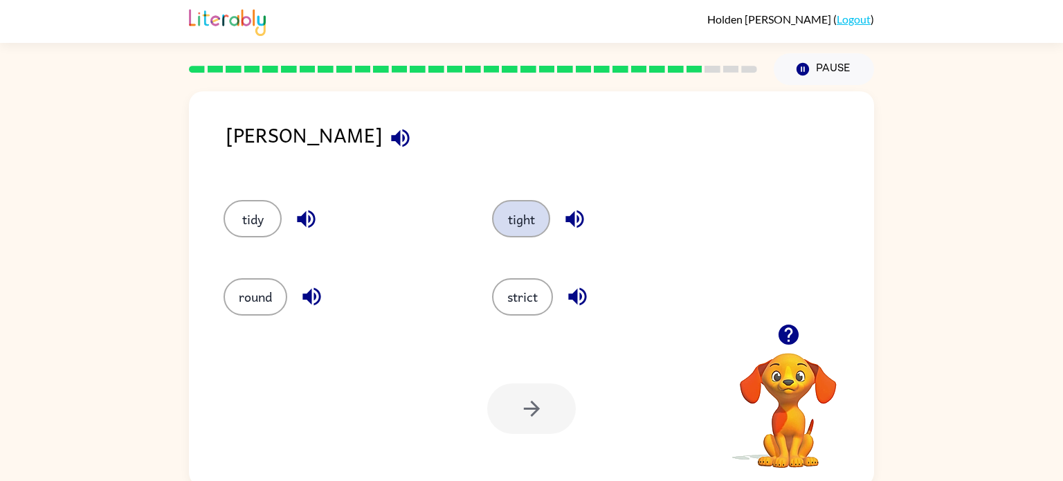
click at [543, 214] on button "tight" at bounding box center [521, 218] width 58 height 37
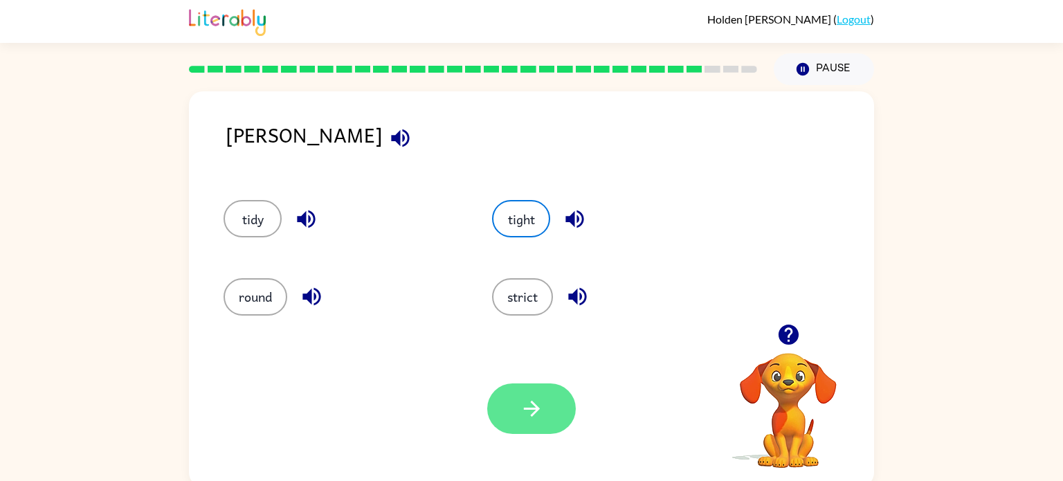
click at [561, 397] on button "button" at bounding box center [531, 408] width 89 height 51
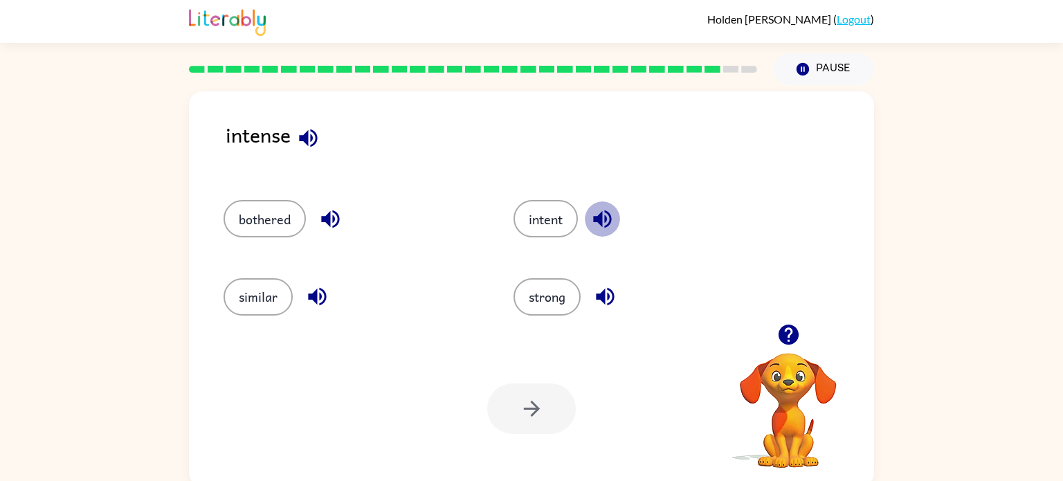
click at [587, 219] on button "button" at bounding box center [602, 218] width 35 height 35
click at [568, 219] on button "intent" at bounding box center [546, 218] width 64 height 37
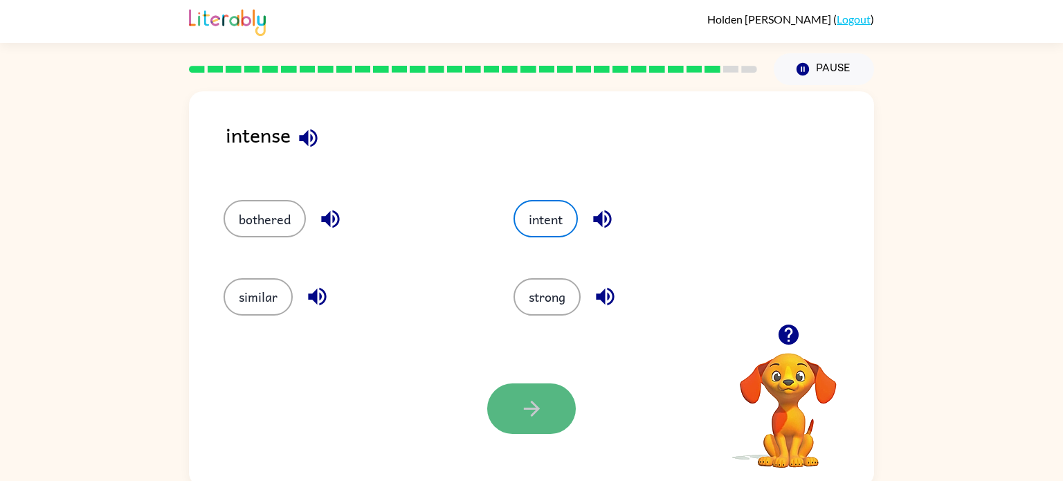
click at [541, 395] on button "button" at bounding box center [531, 408] width 89 height 51
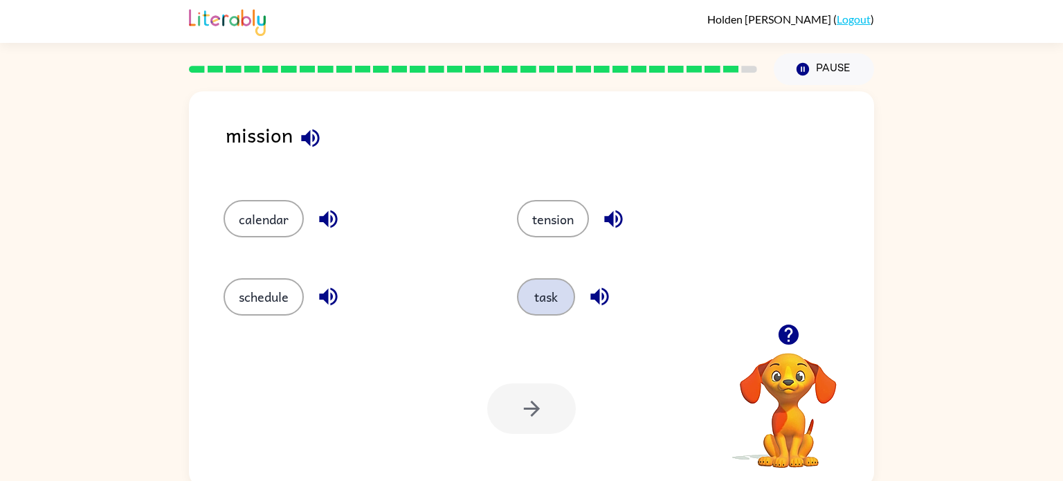
click at [557, 309] on button "task" at bounding box center [546, 296] width 58 height 37
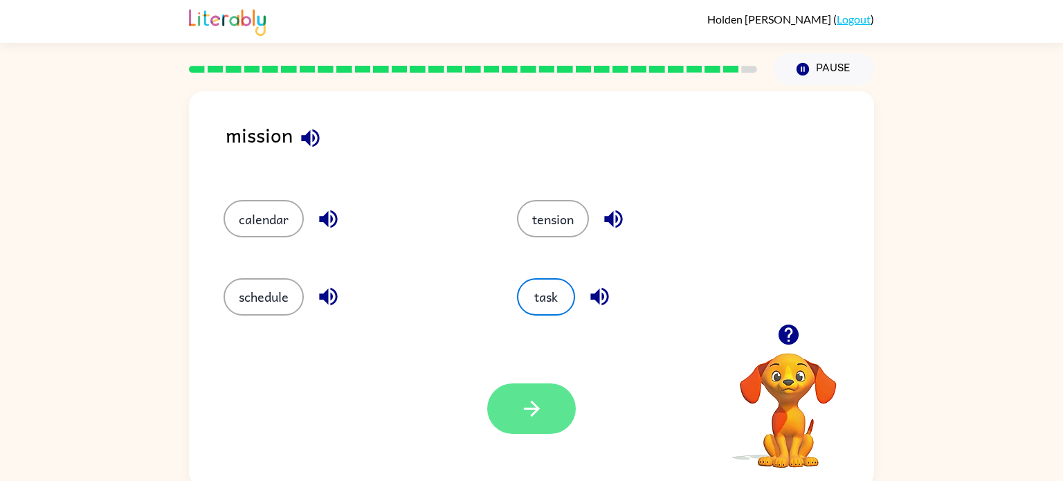
click at [521, 419] on icon "button" at bounding box center [532, 409] width 24 height 24
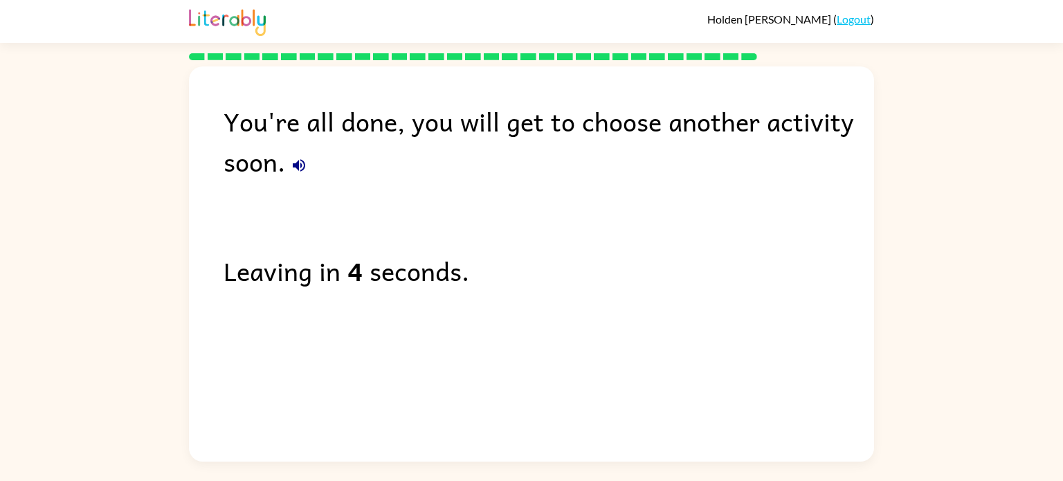
click at [477, 308] on div "You're all done, you will get to choose another activity soon. Leaving in 4 sec…" at bounding box center [531, 260] width 685 height 388
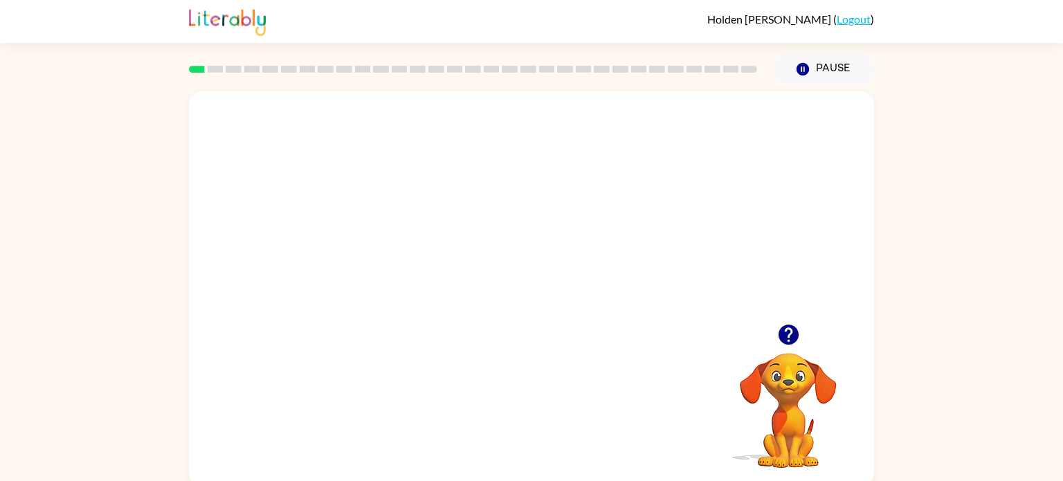
click at [499, 220] on video "Your browser must support playing .mp4 files to use Literably. Please try using…" at bounding box center [531, 207] width 685 height 233
click at [579, 263] on video "Your browser must support playing .mp4 files to use Literably. Please try using…" at bounding box center [531, 207] width 685 height 233
click at [613, 221] on video "Your browser must support playing .mp4 files to use Literably. Please try using…" at bounding box center [531, 207] width 685 height 233
click at [510, 281] on button "button" at bounding box center [531, 296] width 89 height 51
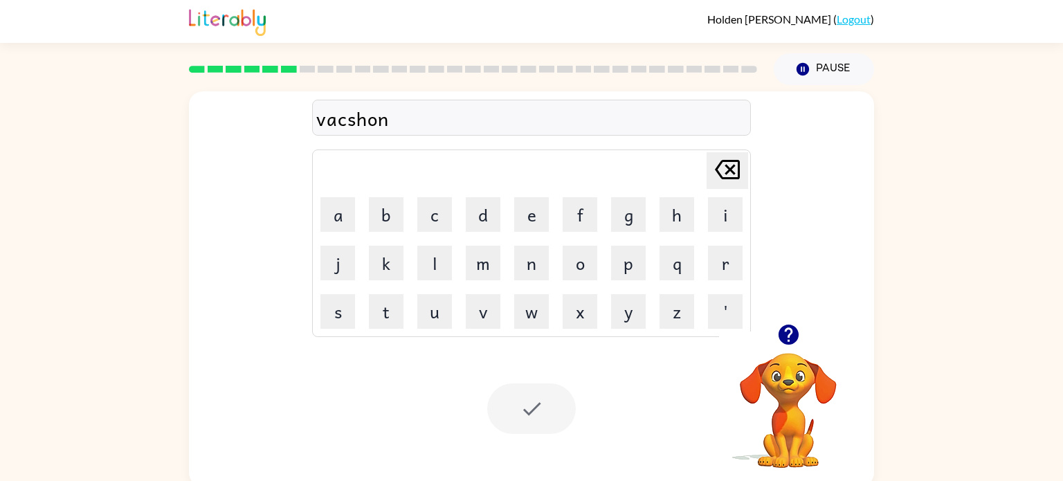
scroll to position [6, 0]
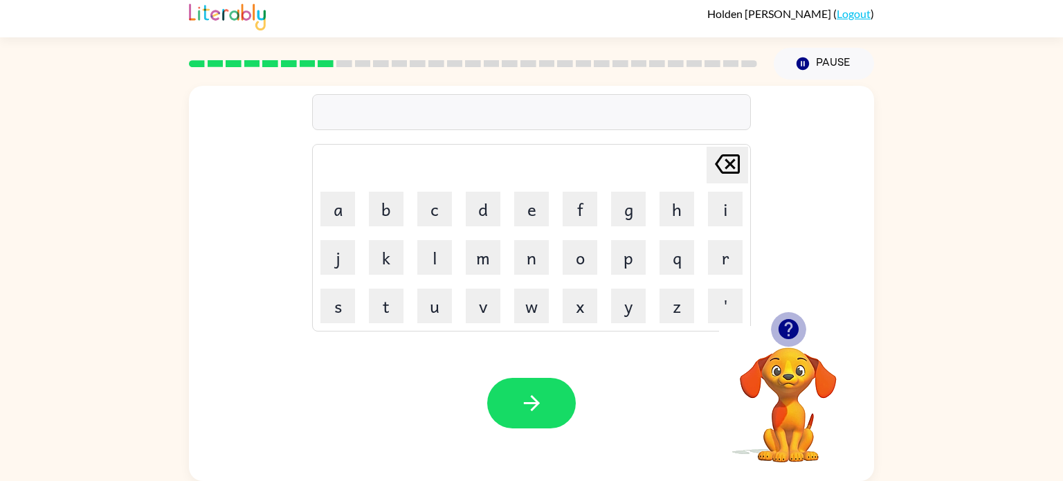
click at [794, 333] on icon "button" at bounding box center [788, 329] width 20 height 20
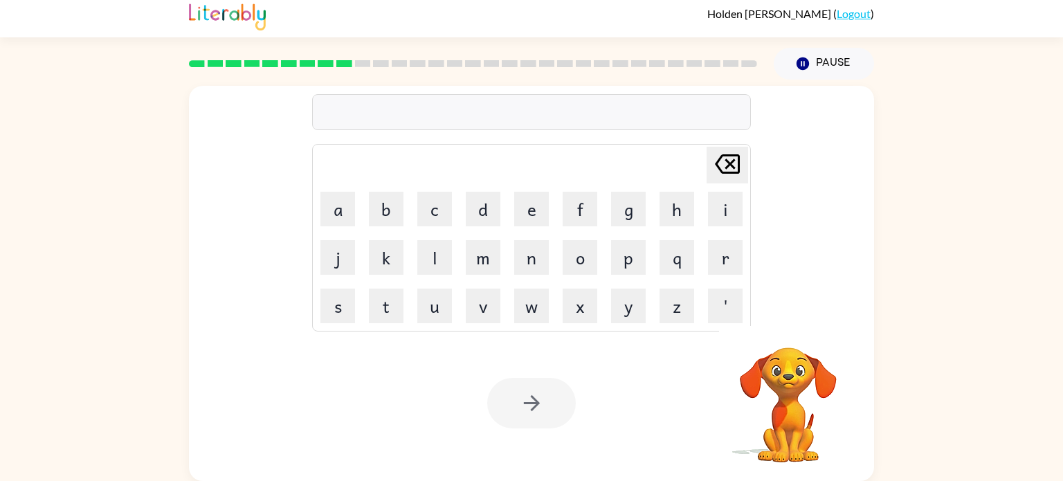
click at [327, 167] on td "[PERSON_NAME] last character input" at bounding box center [531, 165] width 435 height 38
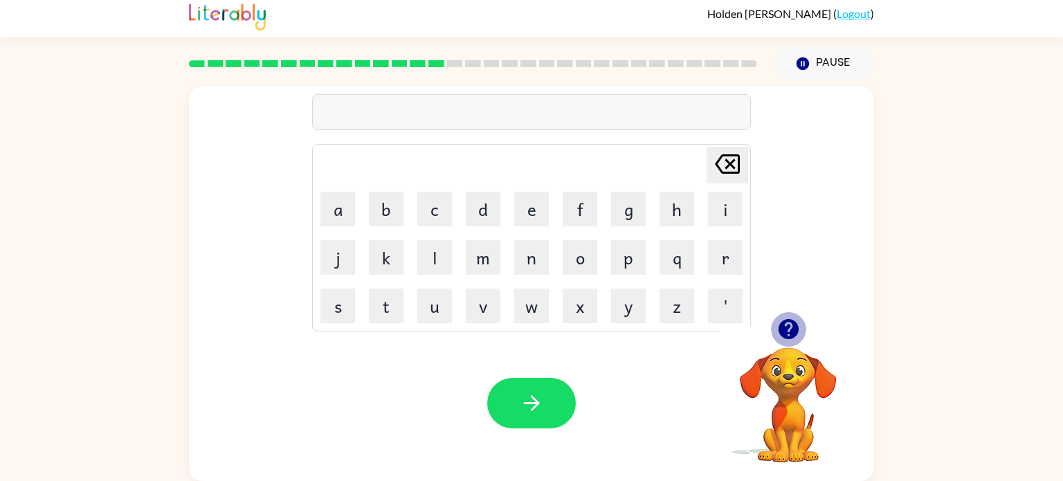
click at [794, 325] on icon "button" at bounding box center [788, 329] width 20 height 20
click at [795, 329] on icon "button" at bounding box center [788, 329] width 20 height 20
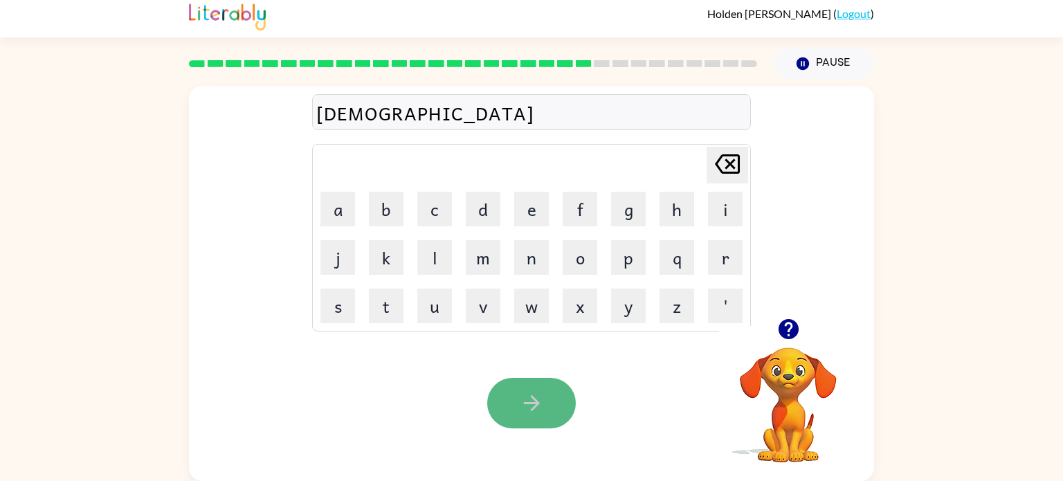
click at [539, 404] on icon "button" at bounding box center [532, 403] width 24 height 24
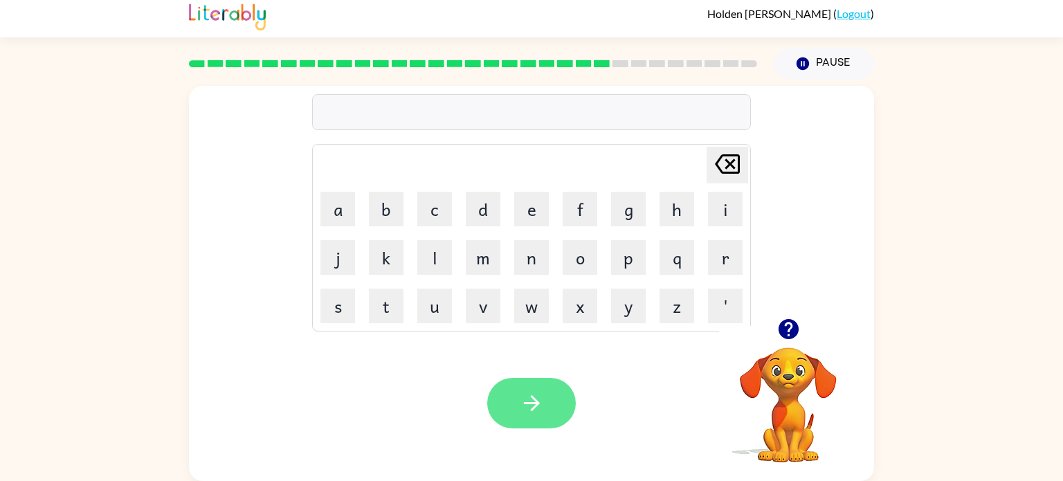
click at [535, 401] on icon "button" at bounding box center [532, 403] width 24 height 24
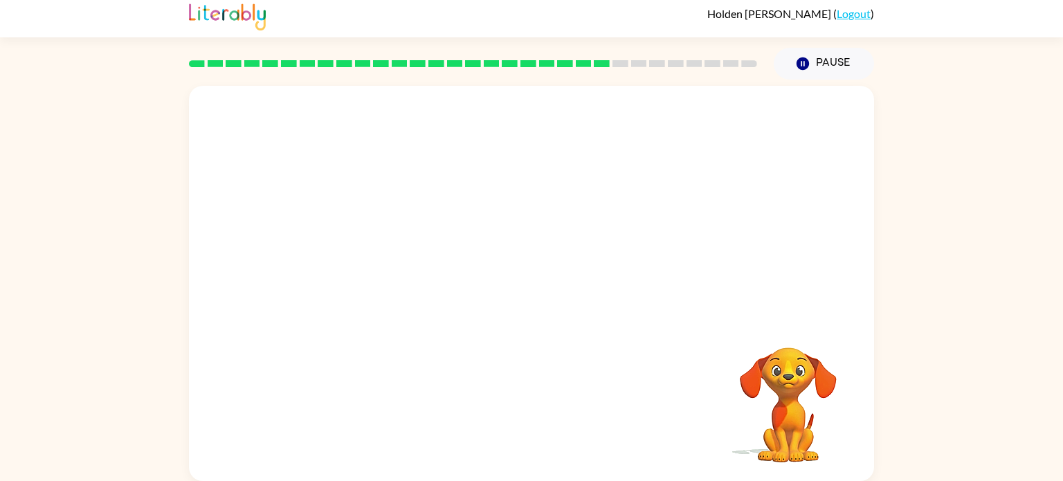
click at [791, 387] on video "Your browser must support playing .mp4 files to use Literably. Please try using…" at bounding box center [788, 395] width 138 height 138
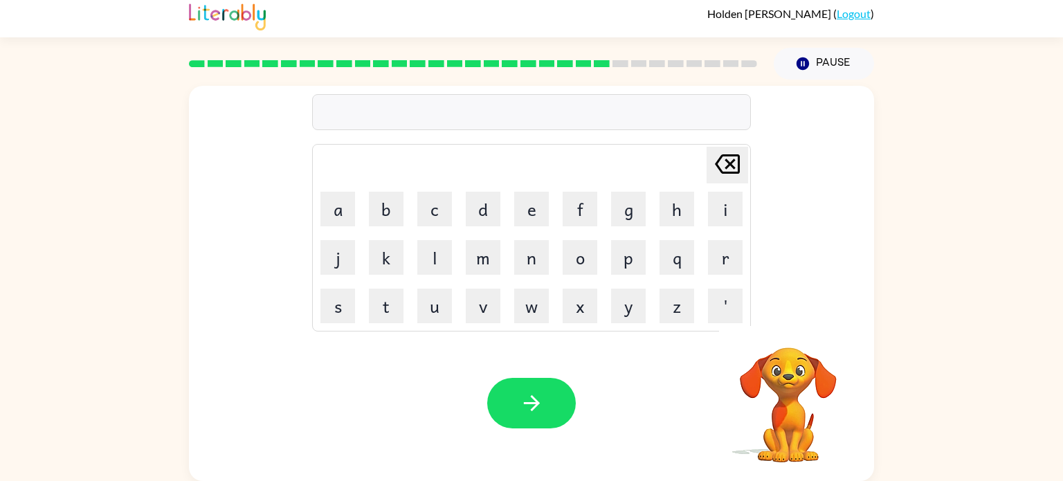
click at [791, 387] on video "Your browser must support playing .mp4 files to use Literably. Please try using…" at bounding box center [788, 395] width 138 height 138
click at [567, 320] on button "x" at bounding box center [580, 306] width 35 height 35
click at [736, 168] on icon "[PERSON_NAME] last character input" at bounding box center [727, 163] width 33 height 33
type button "delete"
click at [791, 324] on icon "button" at bounding box center [789, 329] width 24 height 24
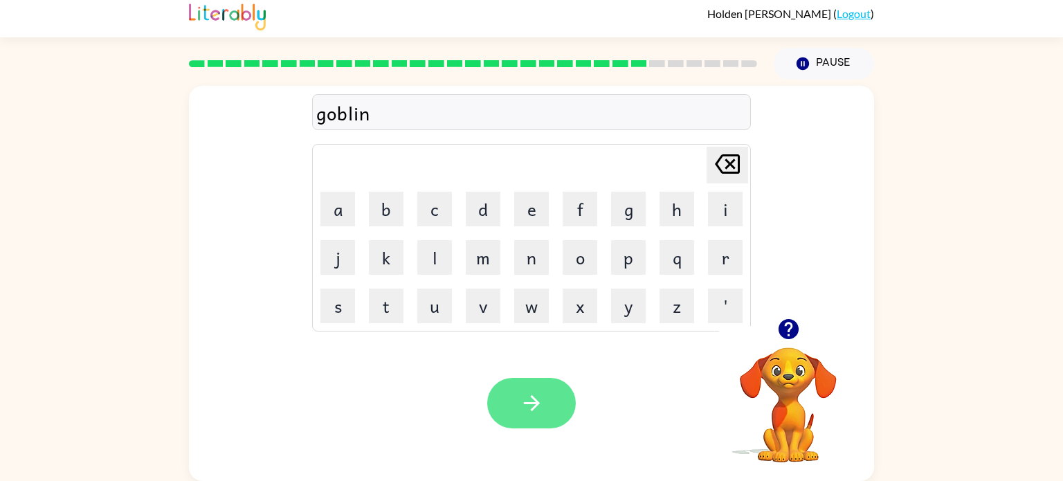
click at [536, 389] on button "button" at bounding box center [531, 403] width 89 height 51
click at [547, 402] on button "button" at bounding box center [531, 403] width 89 height 51
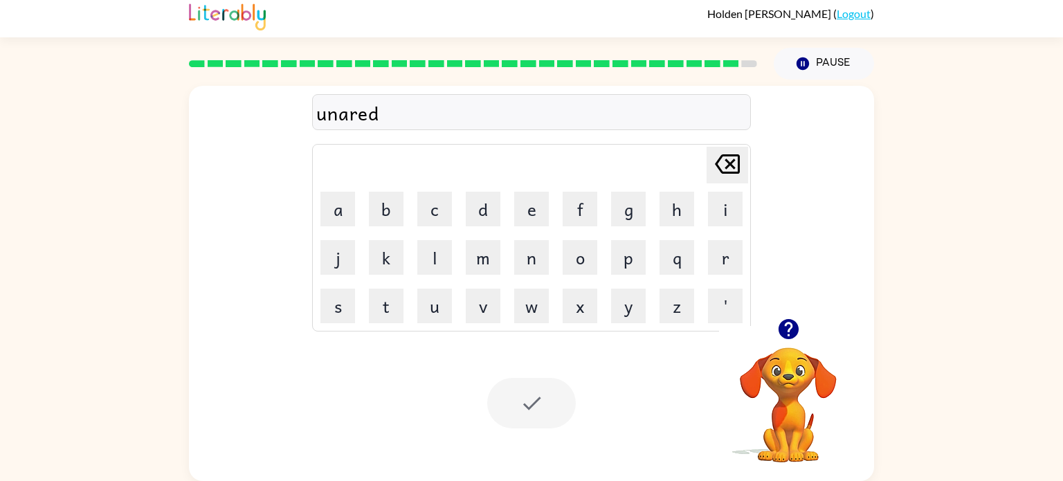
scroll to position [0, 0]
